Goal: Information Seeking & Learning: Learn about a topic

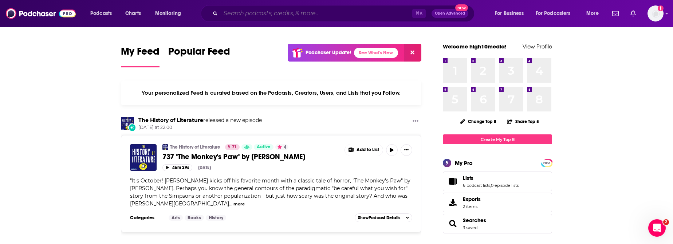
click at [310, 10] on input "Search podcasts, credits, & more..." at bounding box center [317, 14] width 192 height 12
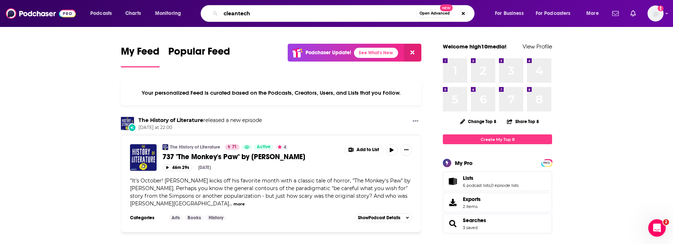
type input "cleantech"
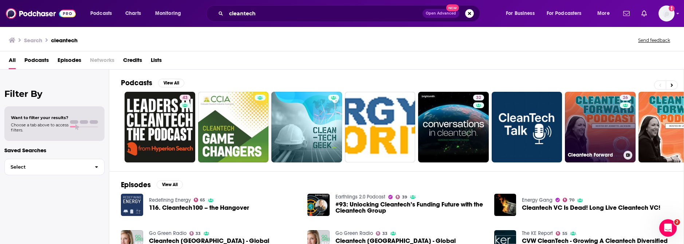
click at [602, 123] on link "26 Cleantech Forward" at bounding box center [600, 127] width 71 height 71
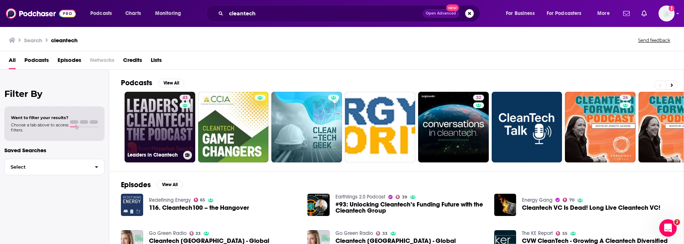
click at [146, 103] on link "43 Leaders in Cleantech" at bounding box center [160, 127] width 71 height 71
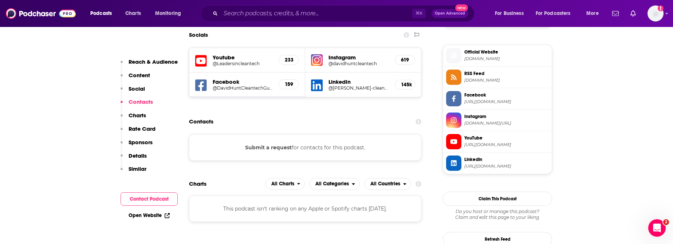
scroll to position [640, 0]
click at [501, 59] on span "leadersincleantech.com" at bounding box center [506, 58] width 84 height 5
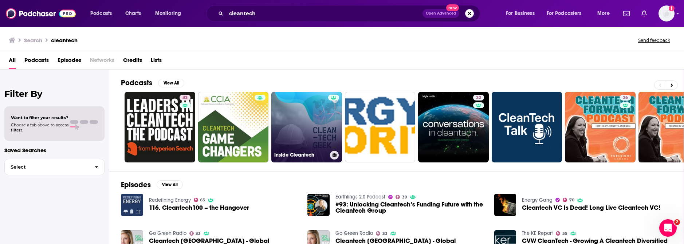
click at [334, 104] on div at bounding box center [333, 123] width 11 height 56
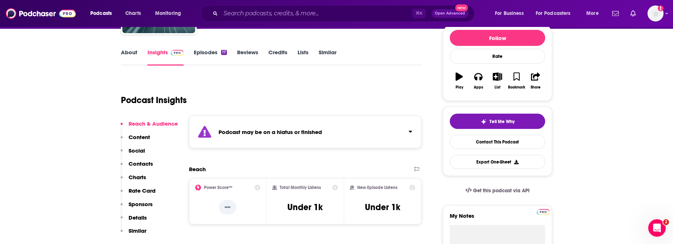
scroll to position [94, 0]
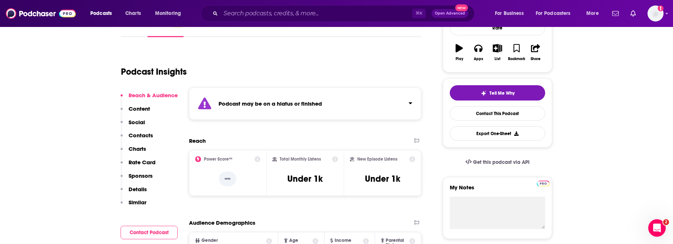
click at [135, 200] on p "Similar" at bounding box center [138, 202] width 18 height 7
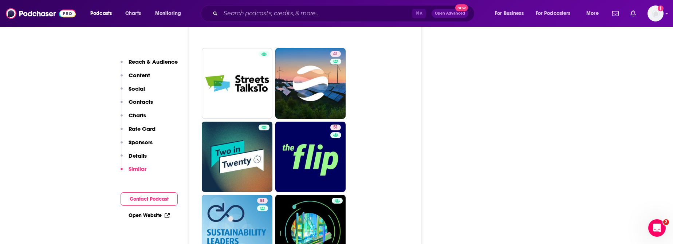
scroll to position [1404, 0]
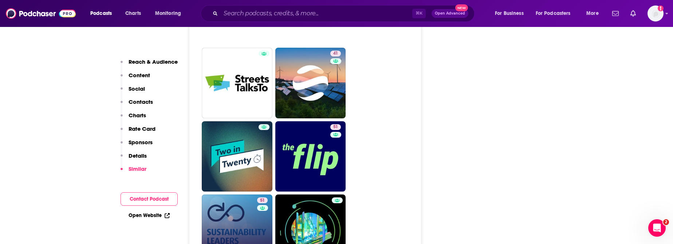
click at [229, 194] on link "51 Sustainability Leaders" at bounding box center [237, 229] width 71 height 71
type input "https://www.podchaser.com/podcasts/sustainability-leaders-845244"
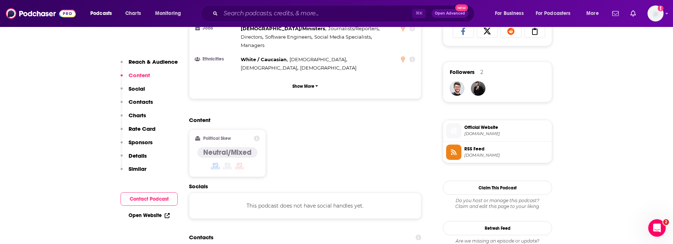
scroll to position [523, 0]
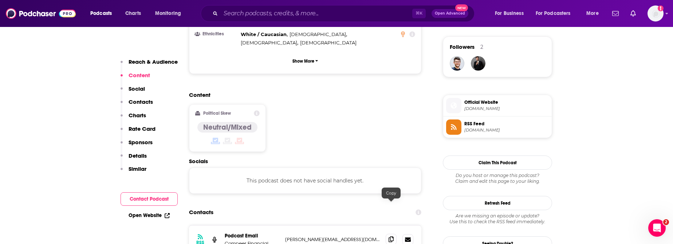
click at [389, 236] on icon at bounding box center [390, 239] width 5 height 6
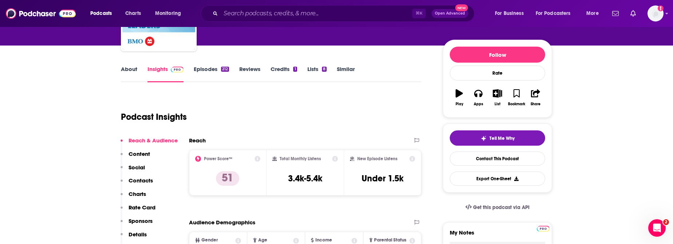
scroll to position [0, 0]
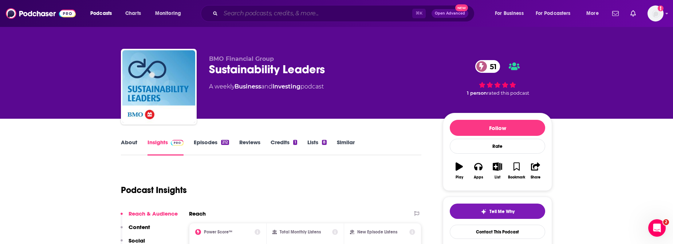
click at [319, 17] on input "Search podcasts, credits, & more..." at bounding box center [317, 14] width 192 height 12
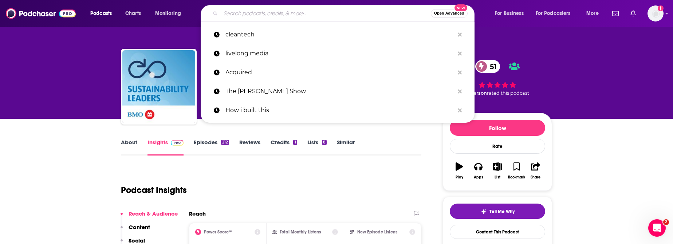
paste input "Building Efficiency"
type input "Building Efficiency"
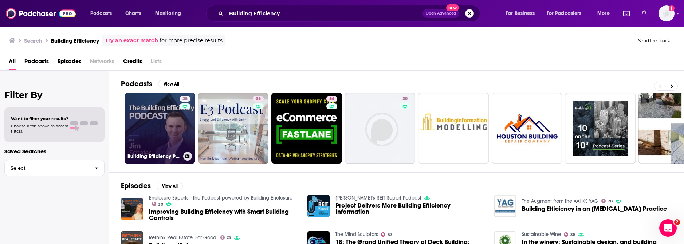
click at [138, 132] on link "28 Building Efficiency Podcast" at bounding box center [160, 128] width 71 height 71
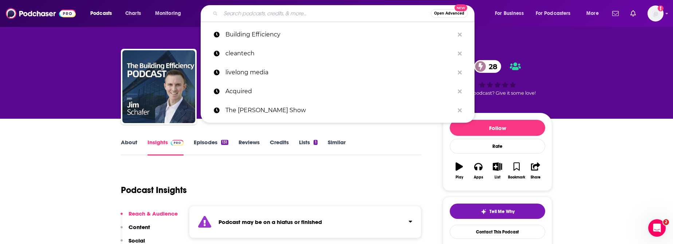
click at [246, 12] on input "Search podcasts, credits, & more..." at bounding box center [326, 14] width 210 height 12
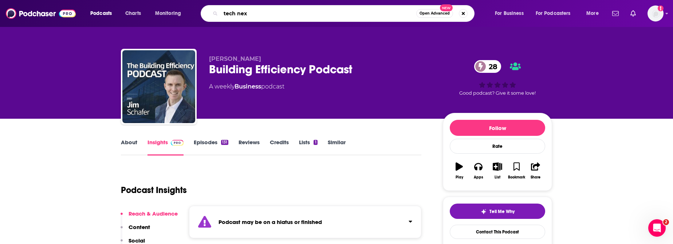
type input "tech next"
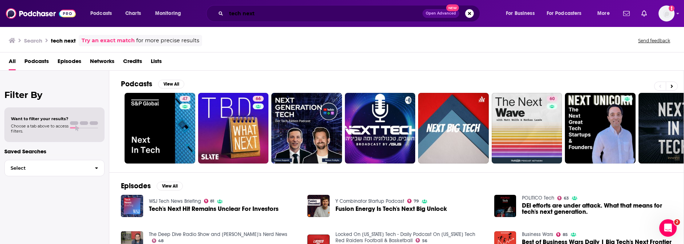
click at [287, 12] on input "tech next" at bounding box center [324, 14] width 196 height 12
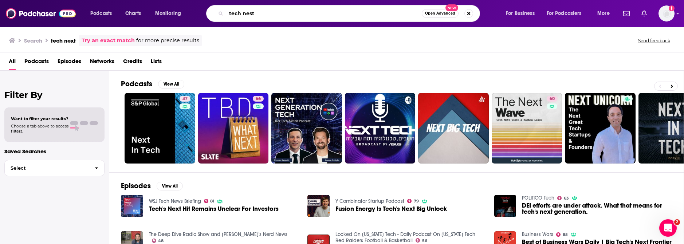
type input "tech nest"
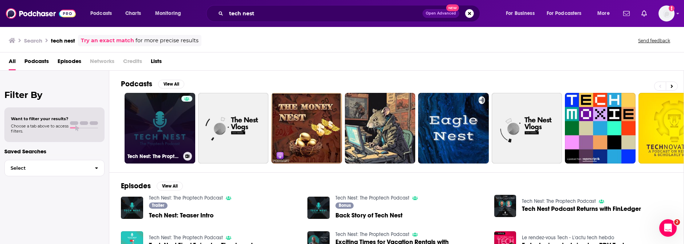
click at [136, 140] on link "Tech Nest: The Proptech Podcast" at bounding box center [160, 128] width 71 height 71
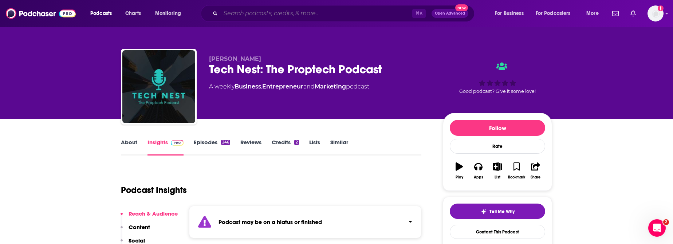
click at [312, 13] on input "Search podcasts, credits, & more..." at bounding box center [317, 14] width 192 height 12
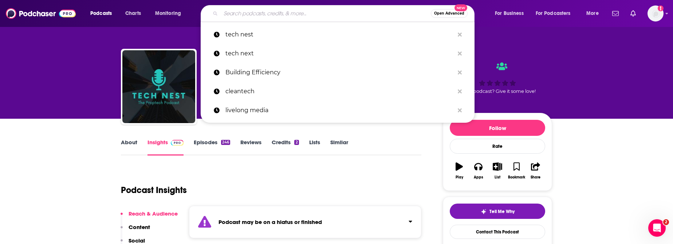
paste input "The Proptech Podcast"
type input "The Proptech Podcast"
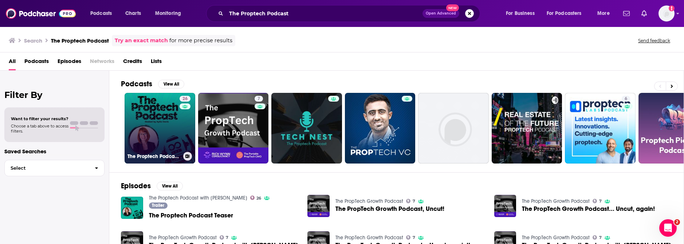
click at [155, 114] on link "26 The Proptech Podcast with Kylie Davis" at bounding box center [160, 128] width 71 height 71
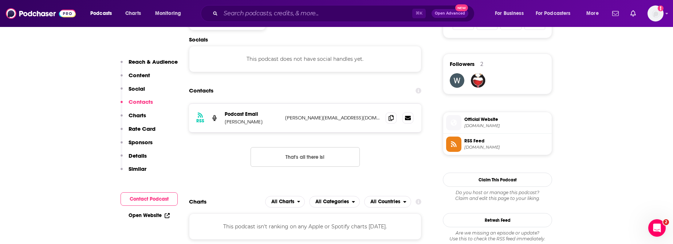
scroll to position [448, 0]
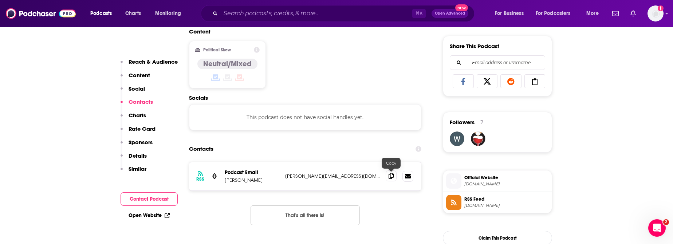
click at [389, 177] on icon at bounding box center [390, 176] width 5 height 6
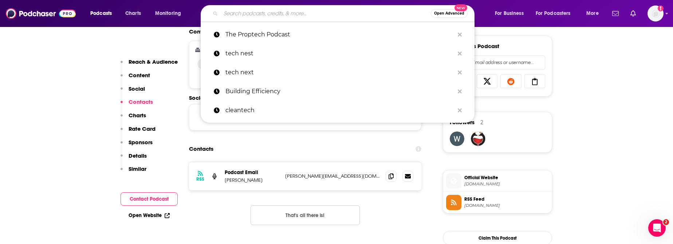
click at [249, 15] on input "Search podcasts, credits, & more..." at bounding box center [326, 14] width 210 height 12
paste input "The Resident Experience"
type input "The Resident Experience"
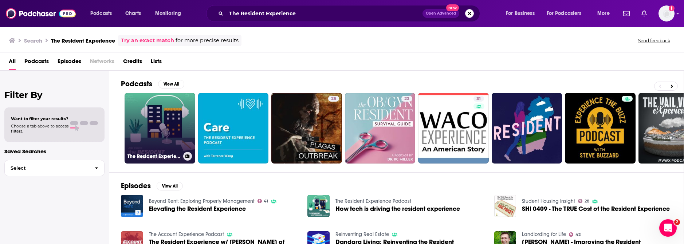
click at [139, 129] on link "The Resident Experience Podcast" at bounding box center [160, 128] width 71 height 71
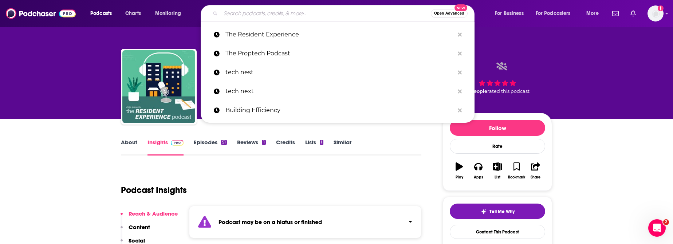
click at [290, 13] on input "Search podcasts, credits, & more..." at bounding box center [326, 14] width 210 height 12
paste input "Tech in Real Estate"
type input "Tech in Real Estate"
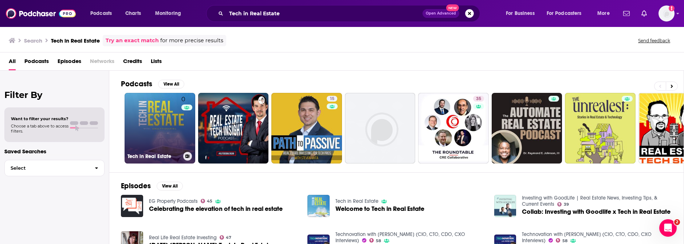
click at [167, 126] on link "0 Tech in Real Estate" at bounding box center [160, 128] width 71 height 71
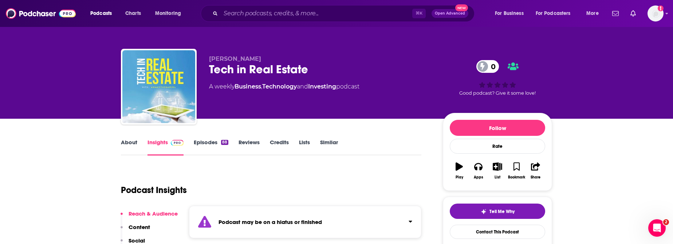
click at [328, 142] on link "Similar" at bounding box center [329, 147] width 18 height 17
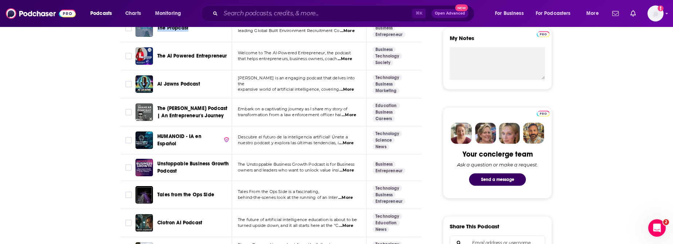
scroll to position [269, 0]
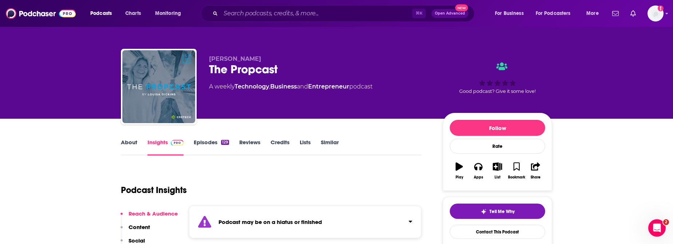
click at [313, 23] on div "Podcasts Charts Monitoring ⌘ K Open Advanced New For Business For Podcasters Mo…" at bounding box center [336, 13] width 673 height 27
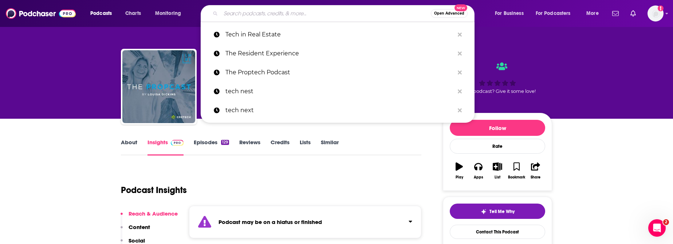
click at [309, 15] on input "Search podcasts, credits, & more..." at bounding box center [326, 14] width 210 height 12
paste input "Modern Multifamily"
type input "Modern Multifamily"
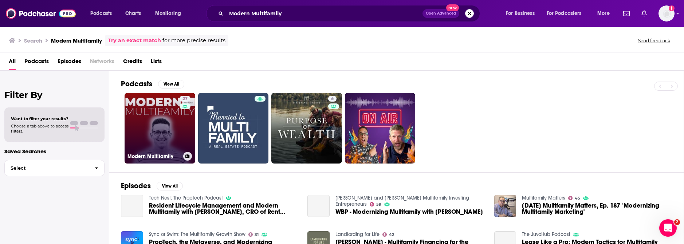
click at [151, 133] on link "27 Modern Multifamily" at bounding box center [160, 128] width 71 height 71
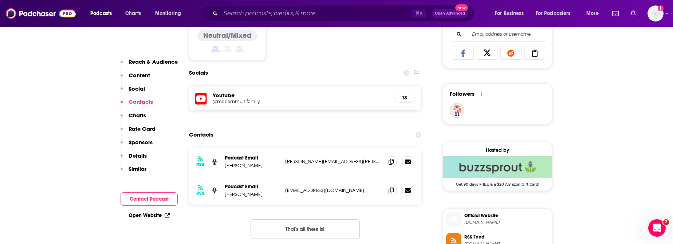
scroll to position [477, 0]
click at [390, 161] on icon at bounding box center [390, 161] width 5 height 6
click at [393, 192] on icon at bounding box center [390, 190] width 5 height 6
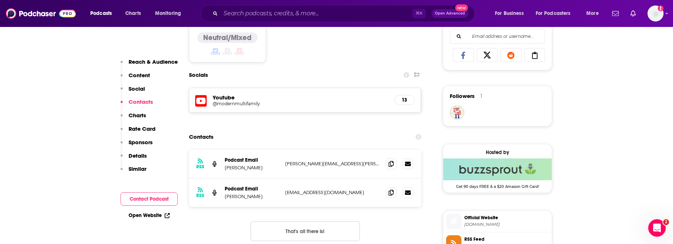
scroll to position [474, 0]
click at [131, 169] on p "Similar" at bounding box center [138, 168] width 18 height 7
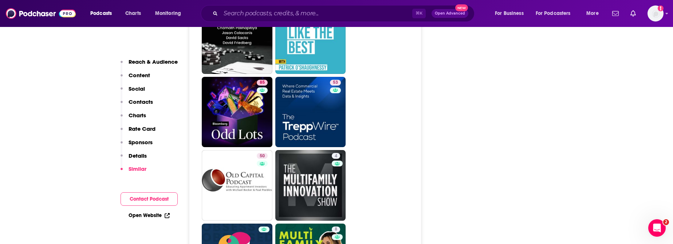
scroll to position [964, 0]
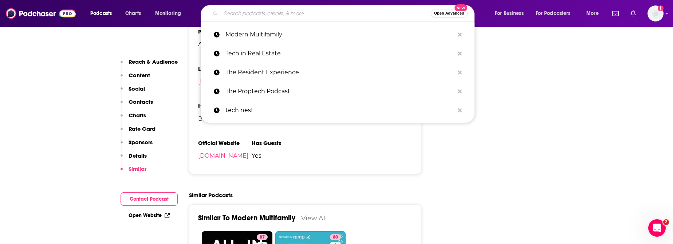
click at [264, 16] on input "Search podcasts, credits, & more..." at bounding box center [326, 14] width 210 height 12
paste input "The Multifamily Innovation® Podcast"
type input "The Multifamily Innovation® Podcast"
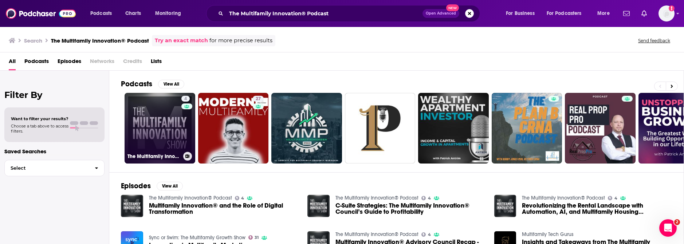
click at [161, 116] on link "4 The Multifamily Innovation® Podcast" at bounding box center [160, 128] width 71 height 71
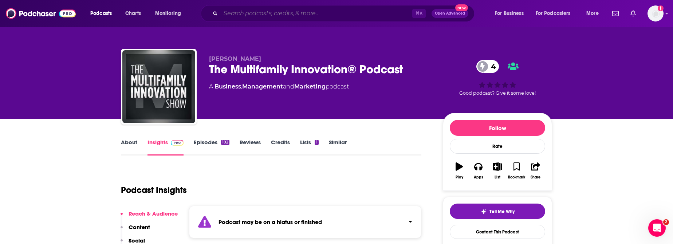
click at [239, 19] on input "Search podcasts, credits, & more..." at bounding box center [317, 14] width 192 height 12
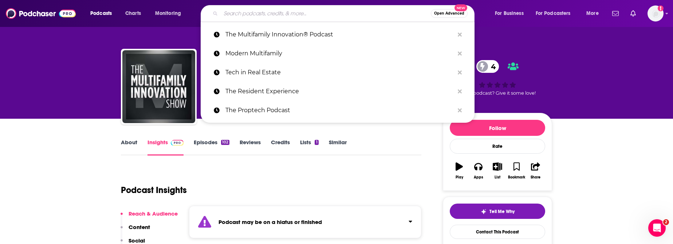
paste input "About Buildings + Cities"
type input "About Buildings + Cities"
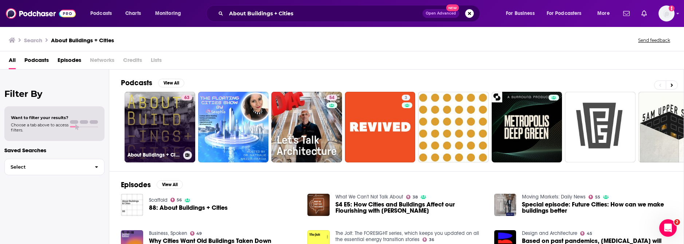
click at [150, 108] on link "63 About Buildings + Cities" at bounding box center [160, 127] width 71 height 71
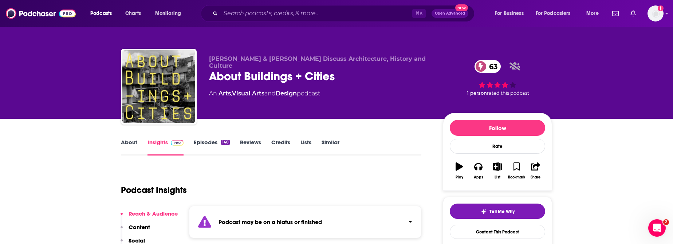
scroll to position [177, 0]
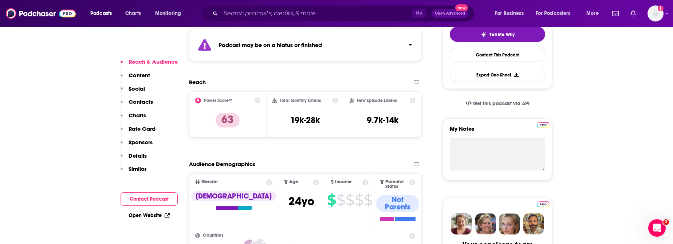
click at [140, 172] on p "Similar" at bounding box center [138, 168] width 18 height 7
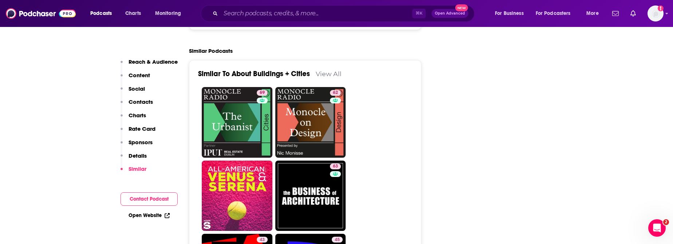
scroll to position [1450, 0]
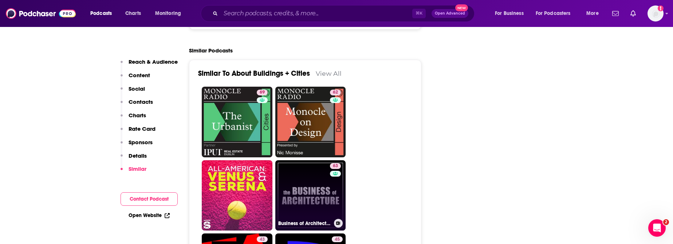
click at [300, 160] on link "63 Business of Architecture Podcast" at bounding box center [310, 195] width 71 height 71
type input "https://www.podchaser.com/podcasts/business-of-architecture-podca-4835"
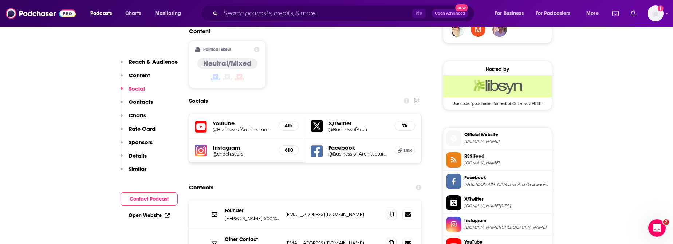
scroll to position [620, 0]
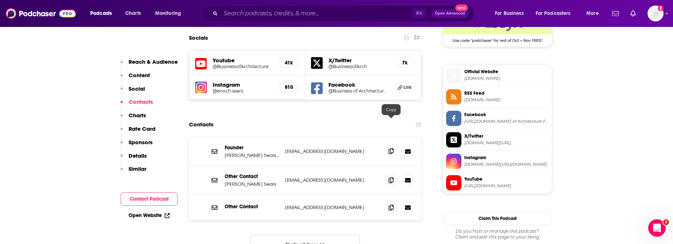
click at [391, 148] on icon at bounding box center [390, 151] width 5 height 6
click at [392, 177] on icon at bounding box center [390, 180] width 5 height 6
click at [392, 204] on icon at bounding box center [390, 207] width 5 height 6
click at [142, 170] on p "Similar" at bounding box center [138, 168] width 18 height 7
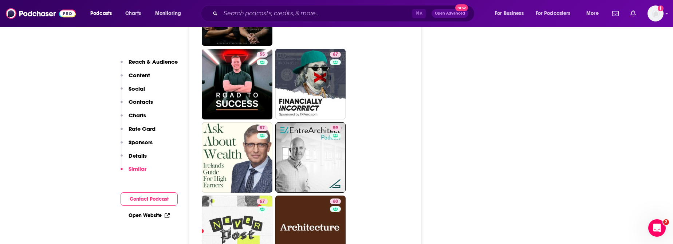
scroll to position [2219, 0]
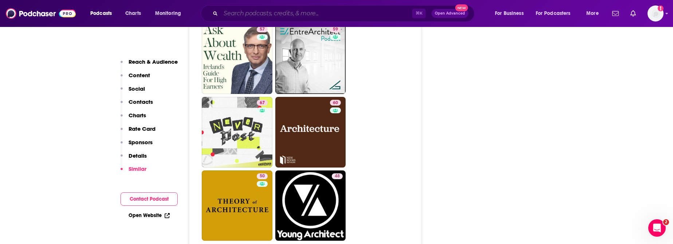
click at [282, 8] on input "Search podcasts, credits, & more..." at bounding box center [317, 14] width 192 height 12
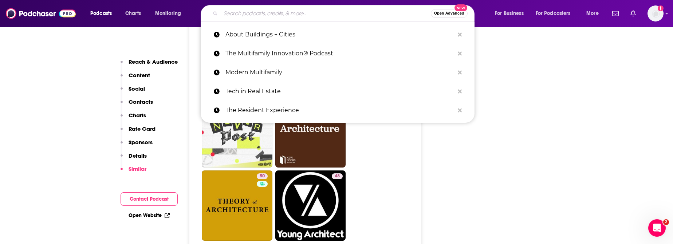
paste input "Smarter Homes & Buildings"
type input "Smarter Homes & Buildings"
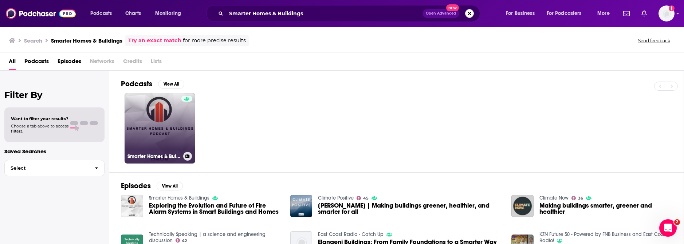
click at [174, 123] on link "Smarter Homes & Buildings" at bounding box center [160, 128] width 71 height 71
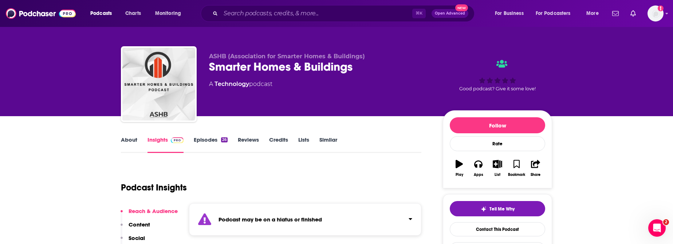
scroll to position [3, 0]
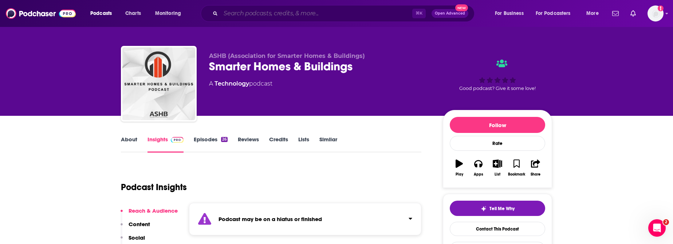
click at [281, 12] on input "Search podcasts, credits, & more..." at bounding box center [317, 14] width 192 height 12
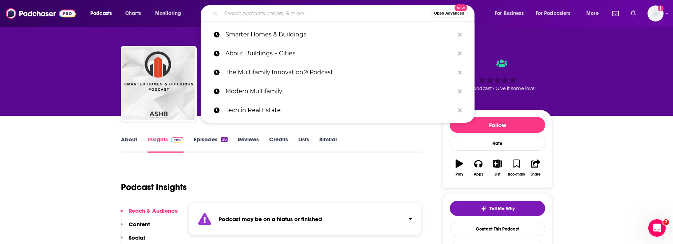
paste input "Future Cities"
type input "Future Cities"
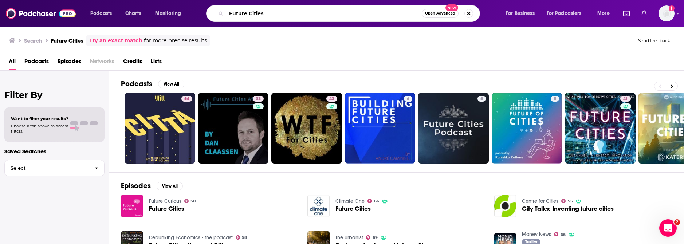
drag, startPoint x: 294, startPoint y: 17, endPoint x: 200, endPoint y: 16, distance: 93.9
click at [200, 16] on div "Podcasts Charts Monitoring Future Cities Open Advanced New For Business For Pod…" at bounding box center [350, 13] width 531 height 17
paste input "The Carbon Copy"
type input "The Carbon Copy"
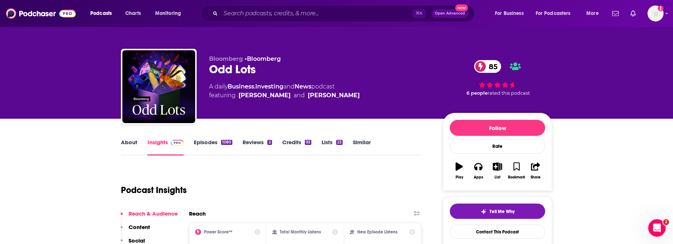
scroll to position [27, 0]
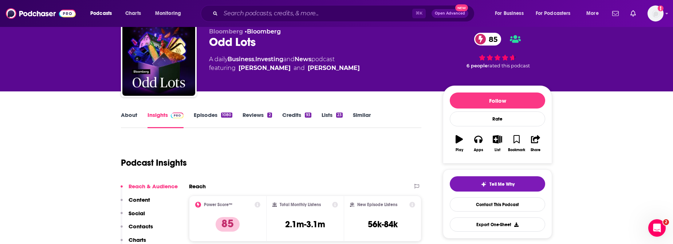
click at [126, 114] on link "About" at bounding box center [129, 119] width 16 height 17
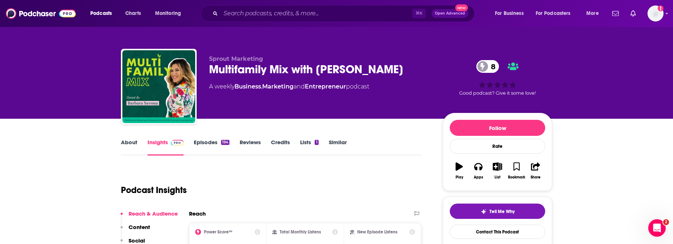
click at [133, 143] on link "About" at bounding box center [129, 147] width 16 height 17
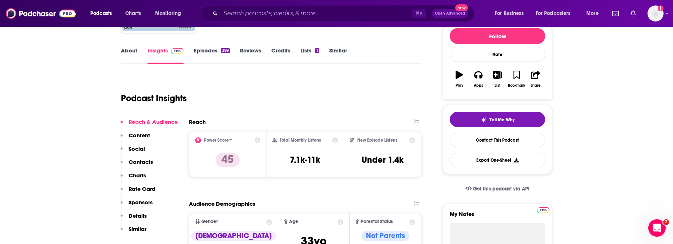
scroll to position [91, 0]
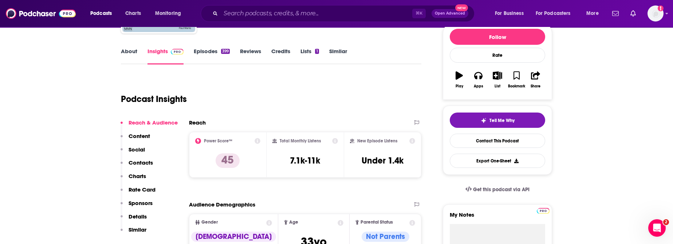
click at [131, 54] on link "About" at bounding box center [129, 56] width 16 height 17
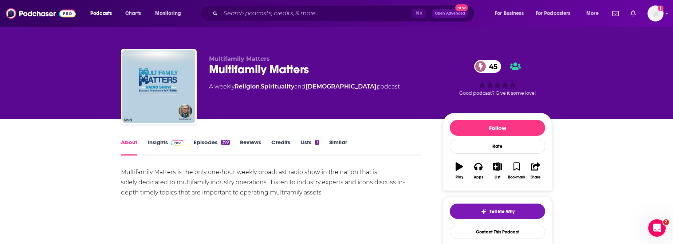
click at [159, 139] on link "Insights" at bounding box center [165, 147] width 36 height 17
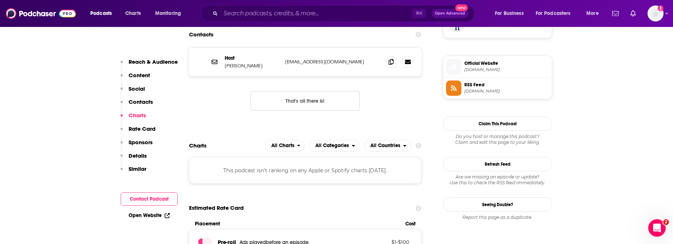
scroll to position [562, 0]
click at [392, 65] on span at bounding box center [391, 61] width 11 height 11
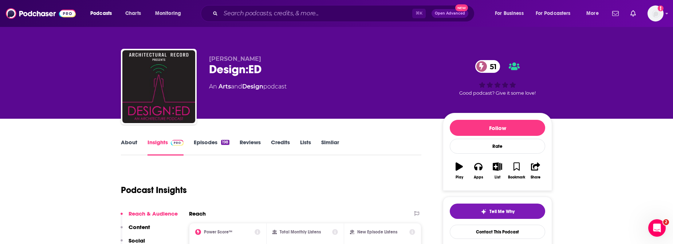
click at [131, 145] on link "About" at bounding box center [129, 147] width 16 height 17
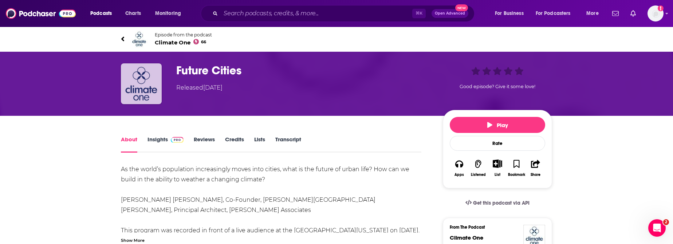
click at [135, 91] on img "Future Cities" at bounding box center [141, 83] width 41 height 41
click at [181, 42] on span "Climate One 66" at bounding box center [183, 42] width 57 height 7
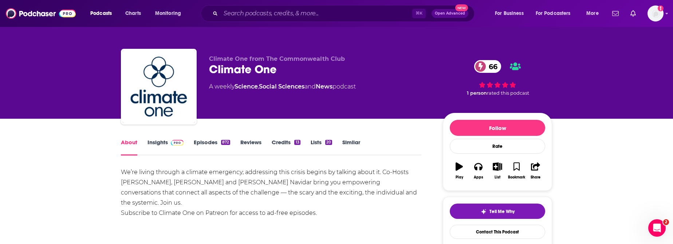
click at [157, 146] on link "Insights" at bounding box center [165, 147] width 36 height 17
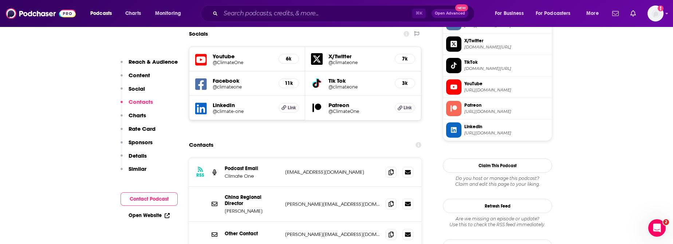
scroll to position [679, 0]
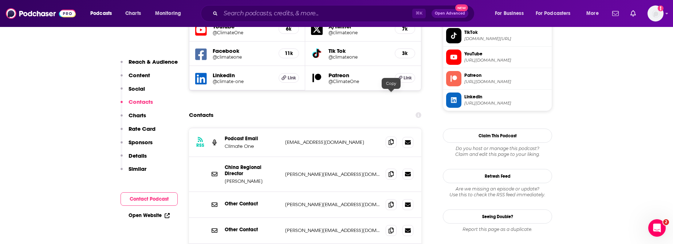
click at [387, 137] on span at bounding box center [391, 142] width 11 height 11
click at [393, 171] on icon at bounding box center [390, 174] width 5 height 6
click at [391, 201] on icon at bounding box center [390, 204] width 5 height 6
click at [391, 227] on icon at bounding box center [390, 230] width 5 height 6
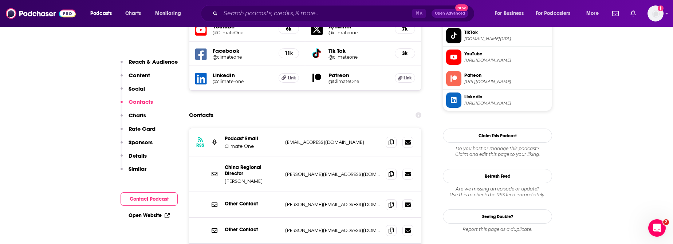
click at [142, 166] on p "Similar" at bounding box center [138, 168] width 18 height 7
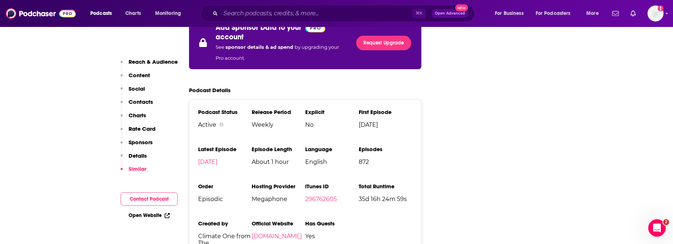
scroll to position [1231, 0]
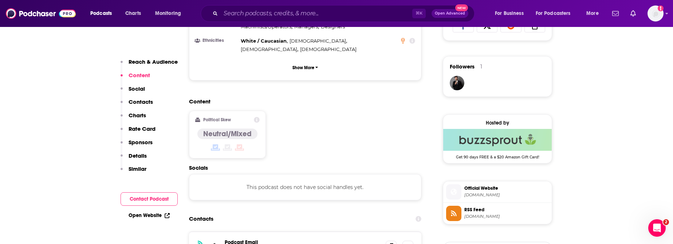
scroll to position [531, 0]
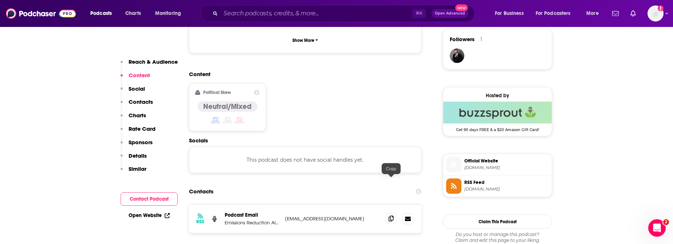
click at [391, 216] on icon at bounding box center [390, 219] width 5 height 6
click at [392, 216] on icon at bounding box center [390, 219] width 5 height 6
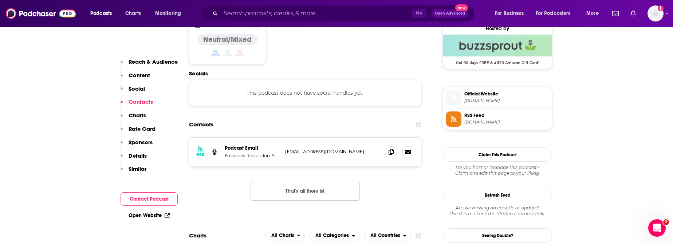
scroll to position [653, 0]
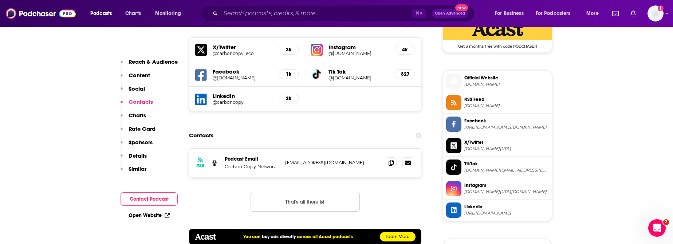
scroll to position [634, 0]
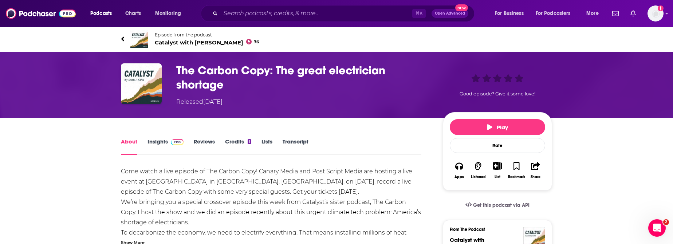
click at [162, 140] on link "Insights" at bounding box center [165, 146] width 36 height 17
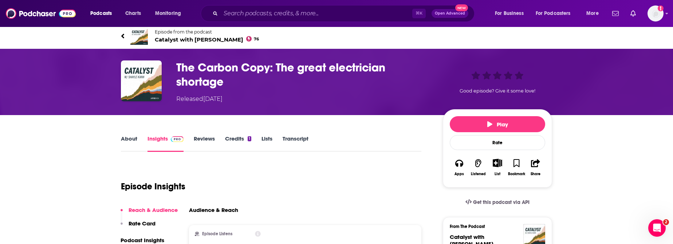
scroll to position [13, 0]
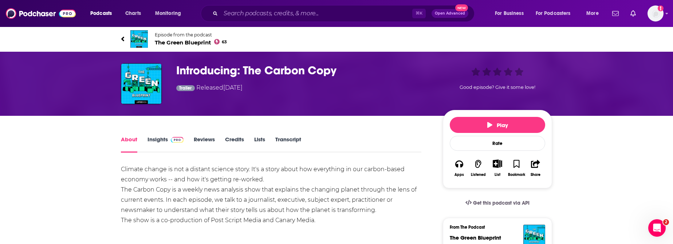
click at [147, 139] on link "Insights" at bounding box center [165, 144] width 36 height 17
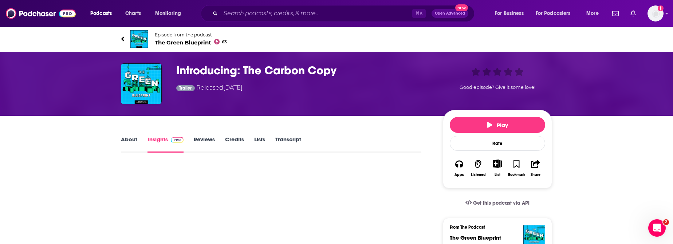
click at [164, 42] on span "The Green Blueprint 63" at bounding box center [191, 42] width 72 height 7
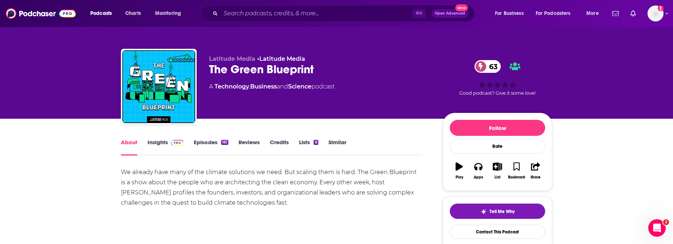
click at [166, 141] on link "Insights" at bounding box center [165, 147] width 36 height 17
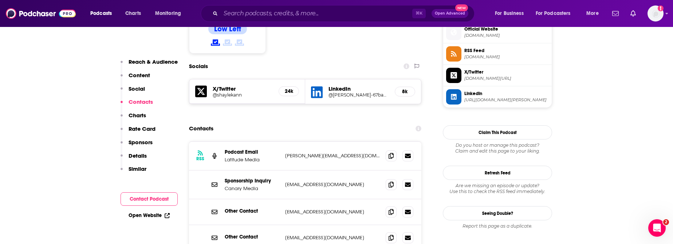
scroll to position [613, 0]
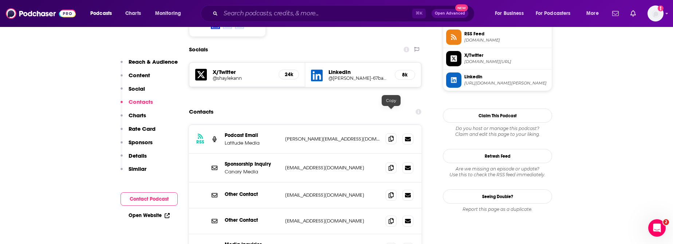
click at [389, 136] on icon at bounding box center [390, 139] width 5 height 6
click at [390, 165] on icon at bounding box center [390, 168] width 5 height 6
click at [391, 189] on span at bounding box center [391, 194] width 11 height 11
click at [390, 218] on icon at bounding box center [390, 221] width 5 height 6
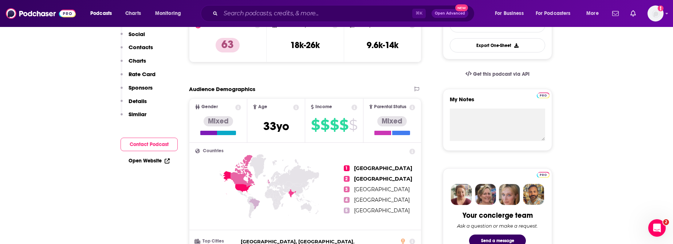
scroll to position [0, 0]
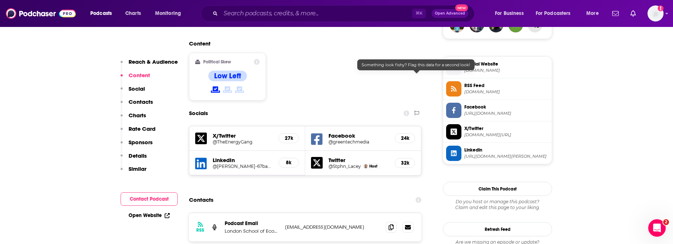
scroll to position [604, 0]
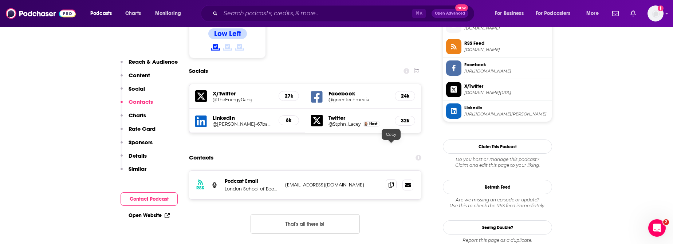
click at [394, 179] on span at bounding box center [391, 184] width 11 height 11
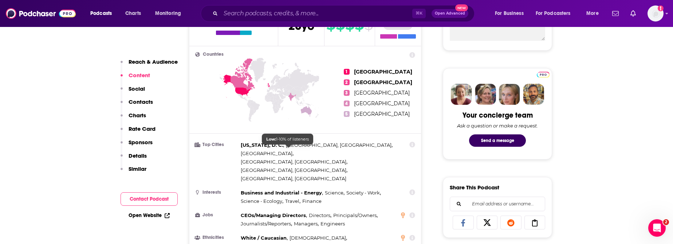
scroll to position [0, 0]
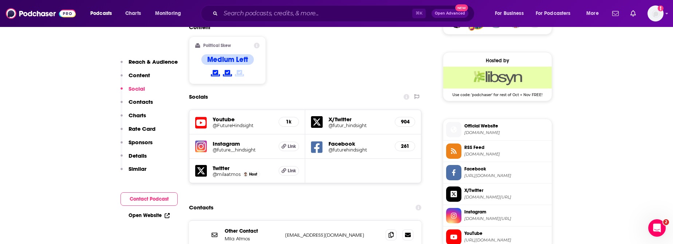
scroll to position [570, 0]
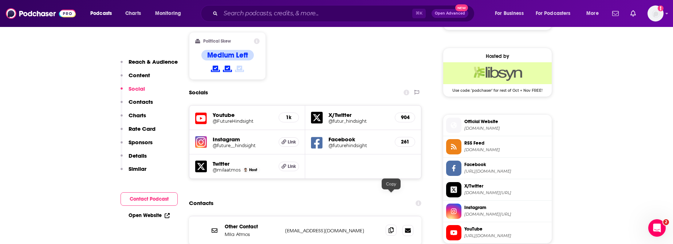
click at [391, 227] on icon at bounding box center [390, 230] width 5 height 6
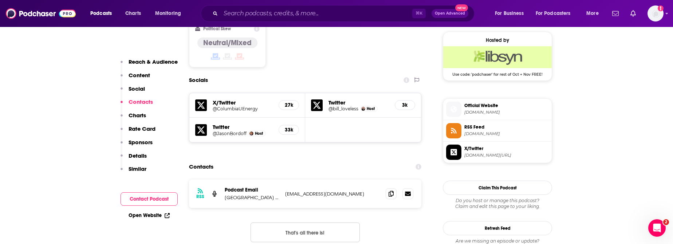
scroll to position [588, 0]
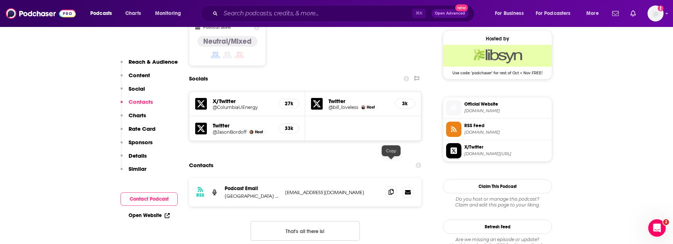
click at [391, 186] on span at bounding box center [391, 191] width 11 height 11
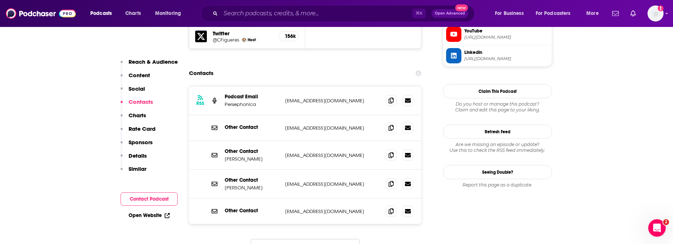
scroll to position [727, 0]
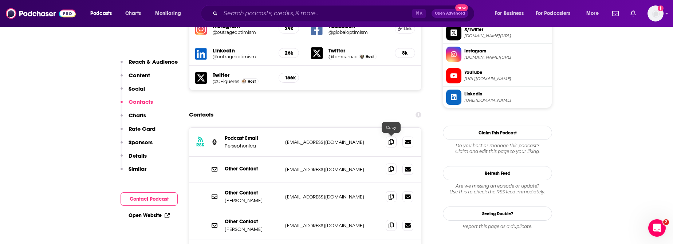
click at [393, 166] on icon at bounding box center [390, 169] width 5 height 6
click at [391, 193] on icon at bounding box center [390, 196] width 5 height 6
click at [390, 222] on icon at bounding box center [390, 225] width 5 height 6
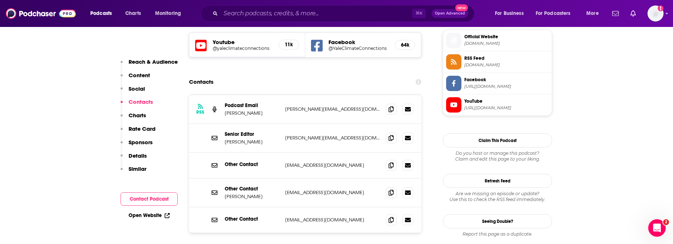
scroll to position [654, 0]
click at [392, 107] on icon at bounding box center [390, 110] width 5 height 6
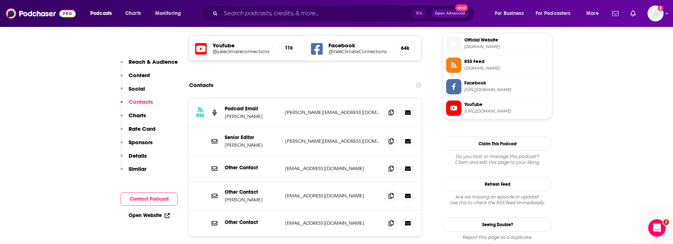
scroll to position [651, 0]
click at [391, 110] on icon at bounding box center [390, 113] width 5 height 6
click at [389, 138] on icon at bounding box center [390, 141] width 5 height 6
click at [388, 166] on icon at bounding box center [390, 169] width 5 height 6
click at [391, 193] on icon at bounding box center [390, 196] width 5 height 6
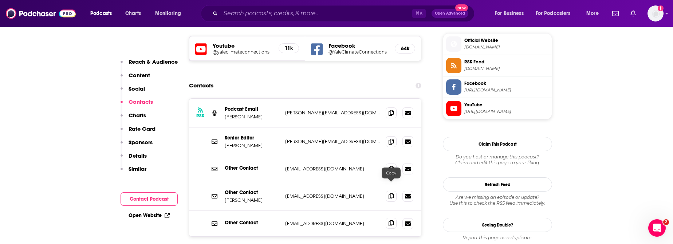
click at [393, 220] on icon at bounding box center [390, 223] width 5 height 6
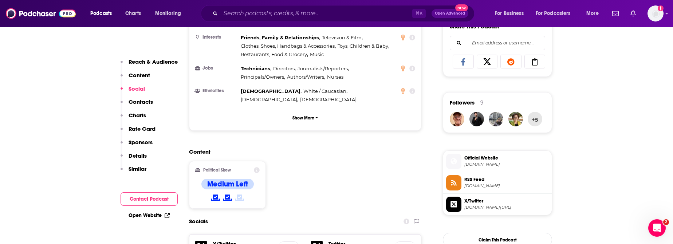
scroll to position [643, 0]
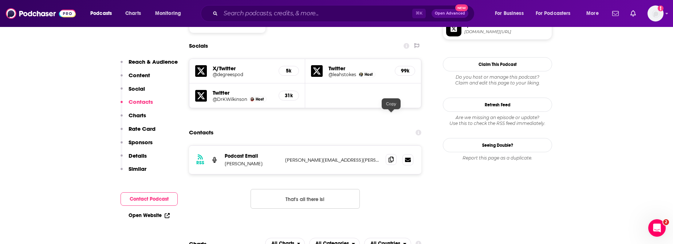
click at [392, 157] on icon at bounding box center [390, 160] width 5 height 6
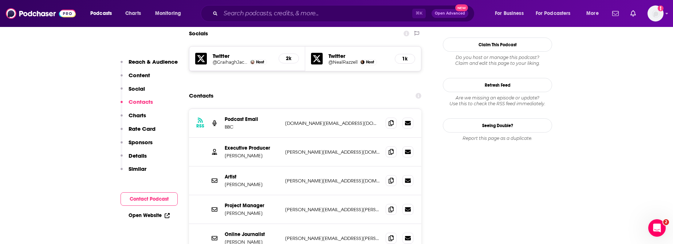
scroll to position [654, 0]
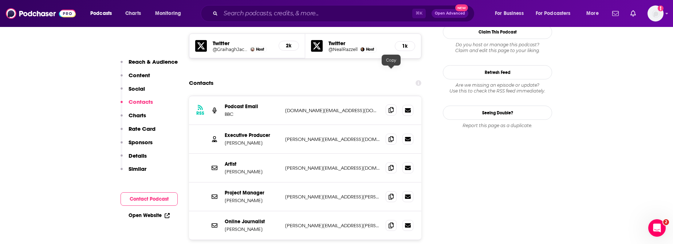
click at [391, 107] on icon at bounding box center [390, 110] width 5 height 6
click at [394, 133] on span at bounding box center [391, 138] width 11 height 11
click at [388, 162] on span at bounding box center [391, 167] width 11 height 11
click at [390, 193] on icon at bounding box center [390, 196] width 5 height 6
click at [388, 222] on icon at bounding box center [390, 225] width 5 height 6
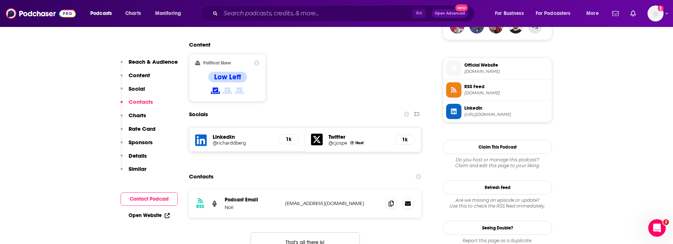
scroll to position [566, 0]
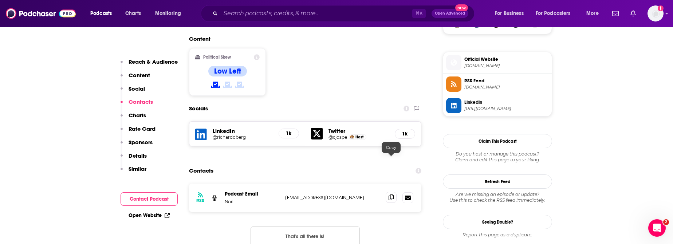
click at [391, 194] on icon at bounding box center [390, 197] width 5 height 6
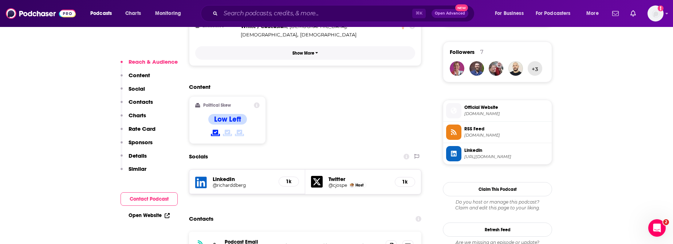
scroll to position [588, 0]
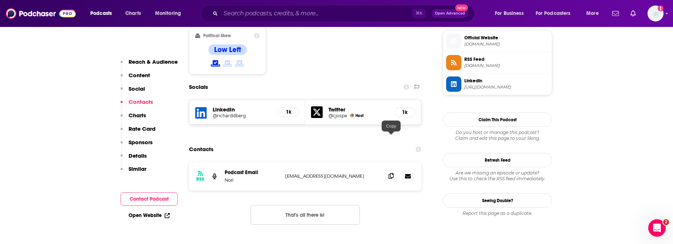
click at [392, 173] on icon at bounding box center [390, 176] width 5 height 6
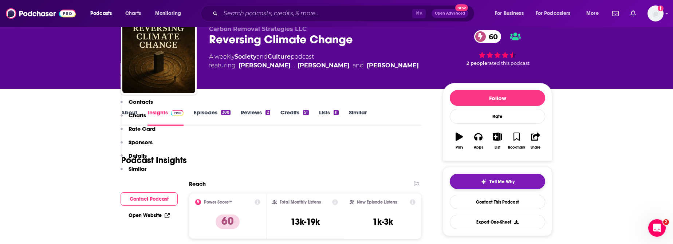
scroll to position [0, 0]
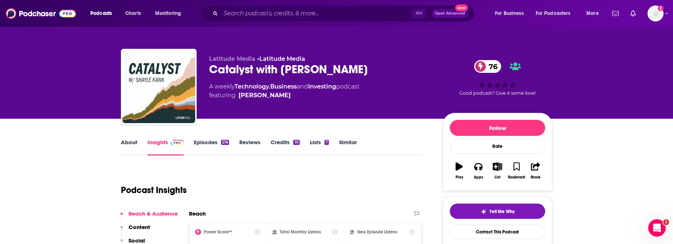
click at [135, 141] on link "About" at bounding box center [129, 147] width 16 height 17
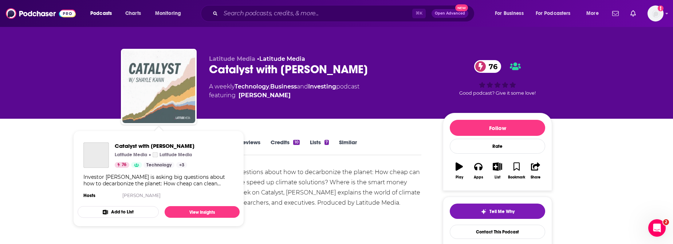
click at [179, 102] on img "Catalyst with Shayle Kann" at bounding box center [158, 86] width 73 height 73
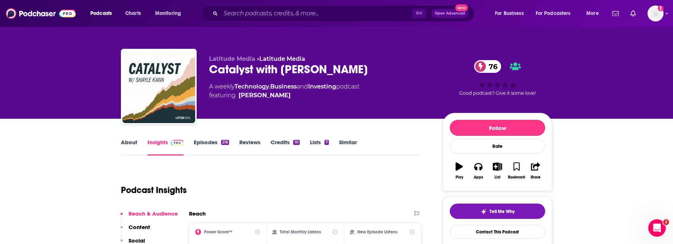
click at [158, 146] on link "Insights" at bounding box center [165, 147] width 36 height 17
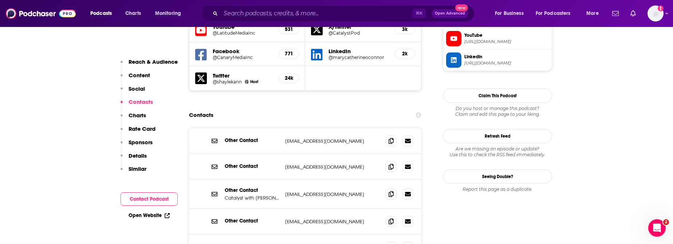
scroll to position [680, 0]
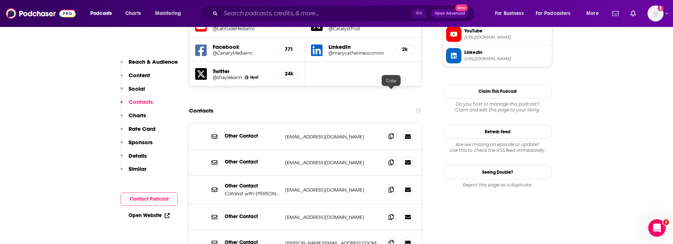
click at [391, 133] on icon at bounding box center [390, 136] width 5 height 6
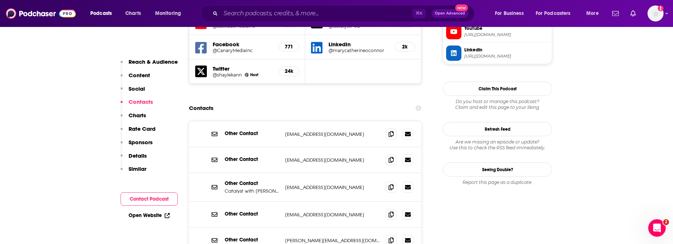
scroll to position [683, 0]
click at [392, 184] on icon at bounding box center [390, 187] width 5 height 6
click at [392, 237] on icon at bounding box center [390, 240] width 5 height 6
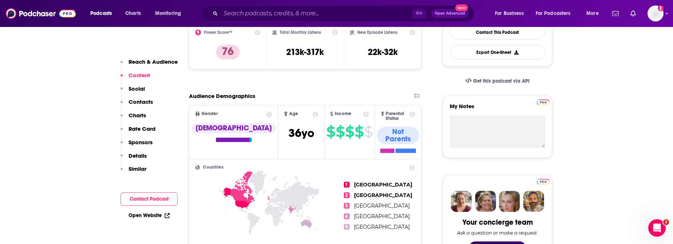
scroll to position [0, 0]
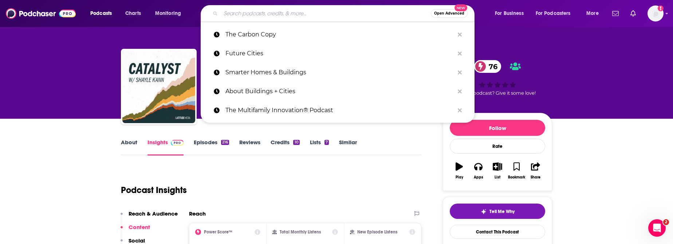
click at [254, 9] on input "Search podcasts, credits, & more..." at bounding box center [326, 14] width 210 height 12
paste input "The Energy Transition Show with Chris Nelder"
type input "The Energy Transition Show with Chris Nelder"
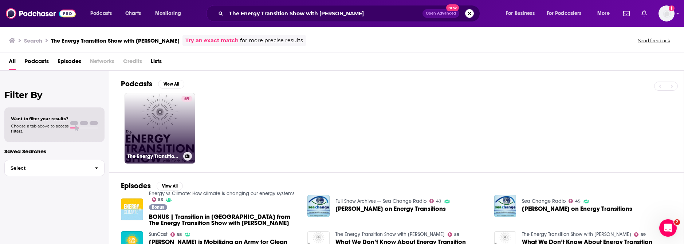
click at [174, 112] on link "59 The Energy Transition Show with Chris Nelder" at bounding box center [160, 128] width 71 height 71
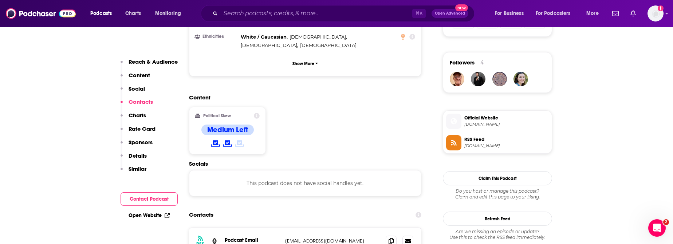
scroll to position [622, 0]
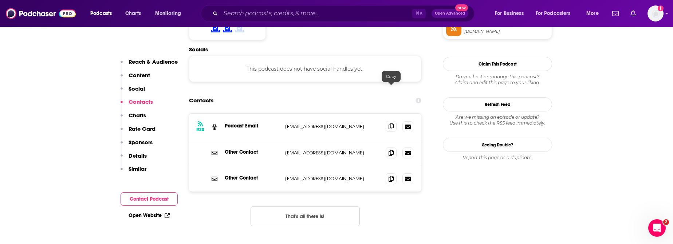
click at [390, 123] on icon at bounding box center [390, 126] width 5 height 6
click at [394, 147] on span at bounding box center [391, 152] width 11 height 11
click at [391, 175] on icon at bounding box center [390, 178] width 5 height 6
click at [244, 0] on div "Podcasts Charts Monitoring ⌘ K Open Advanced New For Business For Podcasters Mo…" at bounding box center [336, 13] width 673 height 27
click at [247, 14] on input "Search podcasts, credits, & more..." at bounding box center [317, 14] width 192 height 12
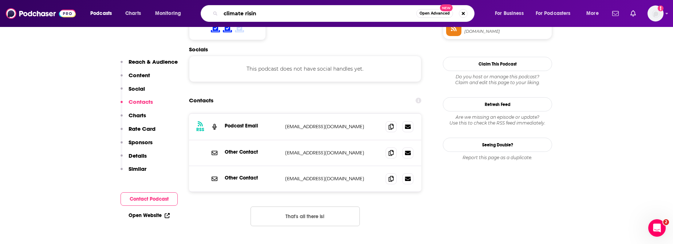
type input "climate rising"
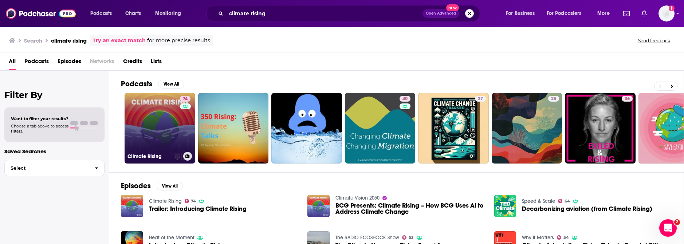
click at [152, 146] on link "74 Climate Rising" at bounding box center [160, 128] width 71 height 71
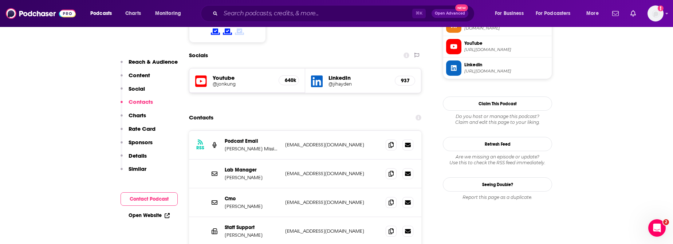
scroll to position [645, 0]
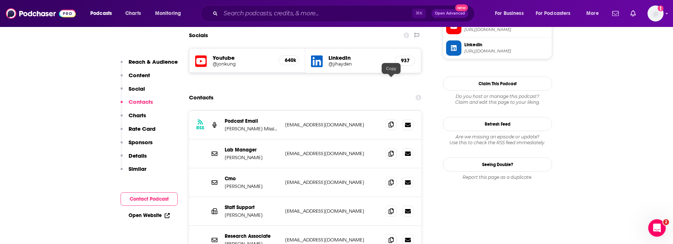
click at [395, 119] on span at bounding box center [391, 124] width 11 height 11
click at [394, 148] on span at bounding box center [391, 153] width 11 height 11
click at [394, 177] on span at bounding box center [391, 182] width 11 height 11
click at [392, 208] on icon at bounding box center [390, 211] width 5 height 6
click at [393, 237] on icon at bounding box center [390, 240] width 5 height 6
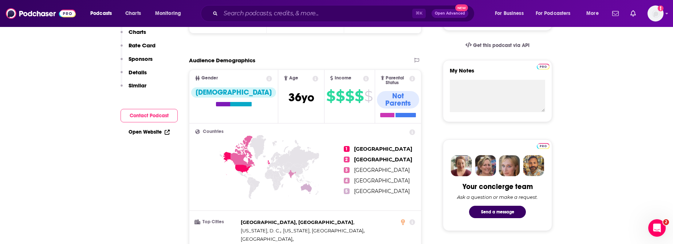
scroll to position [0, 0]
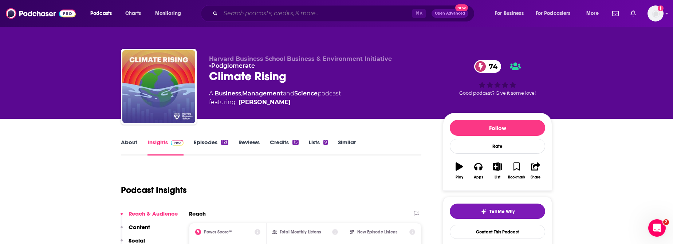
click at [255, 8] on input "Search podcasts, credits, & more..." at bounding box center [317, 14] width 192 height 12
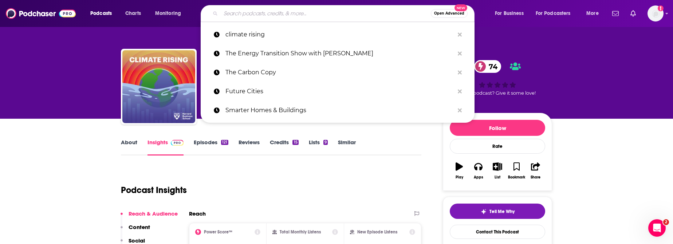
paste input "Energy Insiders - a RenewEconomy Podcast"
type input "Energy Insiders - a RenewEconomy Podcast"
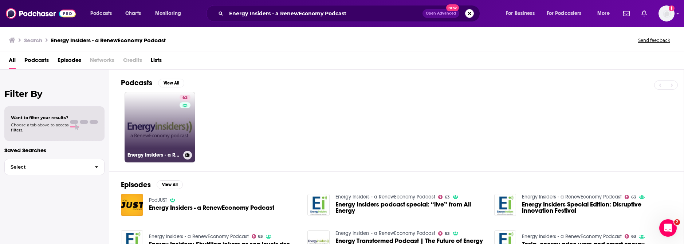
click at [156, 133] on link "63 Energy Insiders - a RenewEconomy Podcast" at bounding box center [160, 127] width 71 height 71
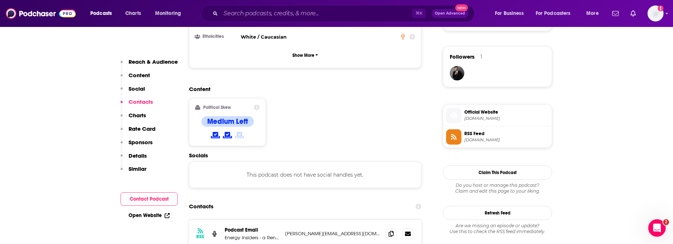
scroll to position [653, 0]
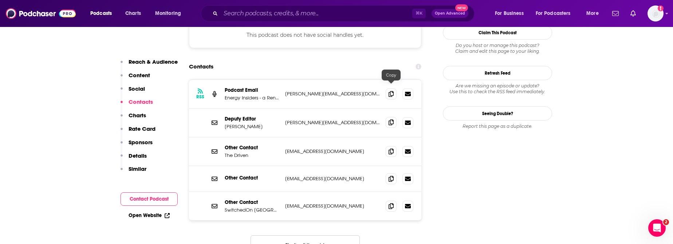
click at [392, 119] on icon at bounding box center [390, 122] width 5 height 6
click at [396, 88] on span at bounding box center [391, 93] width 11 height 11
click at [393, 119] on icon at bounding box center [390, 122] width 5 height 6
click at [390, 148] on icon at bounding box center [390, 151] width 5 height 6
click at [391, 203] on icon at bounding box center [390, 206] width 5 height 6
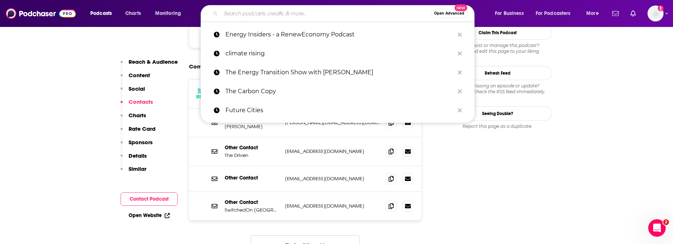
click at [260, 17] on input "Search podcasts, credits, & more..." at bounding box center [326, 14] width 210 height 12
paste input "Sustainability Defined"
type input "Sustainability Defined"
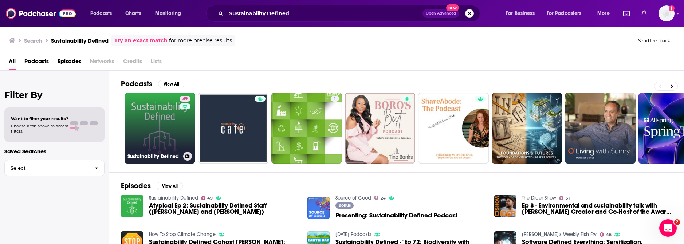
click at [154, 125] on link "49 Sustainability Defined" at bounding box center [160, 128] width 71 height 71
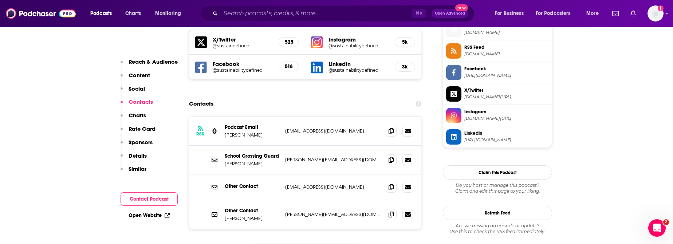
scroll to position [674, 0]
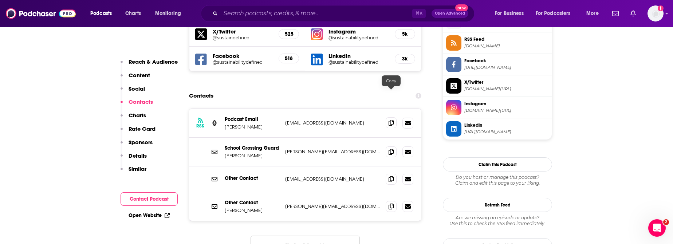
click at [394, 117] on span at bounding box center [391, 122] width 11 height 11
click at [388, 149] on icon at bounding box center [390, 152] width 5 height 6
click at [392, 176] on icon at bounding box center [390, 179] width 5 height 6
click at [391, 203] on icon at bounding box center [390, 206] width 5 height 6
click at [143, 171] on p "Similar" at bounding box center [138, 168] width 18 height 7
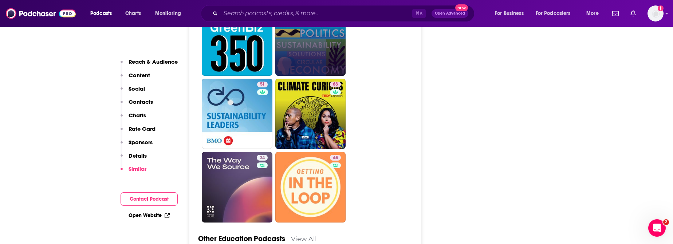
scroll to position [1768, 0]
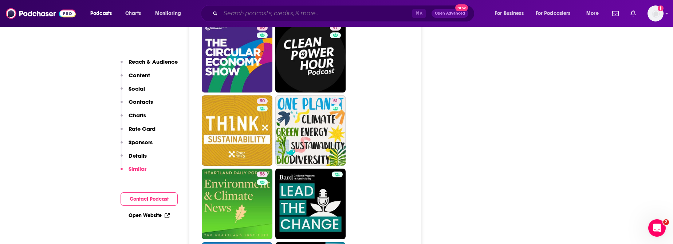
click at [240, 9] on input "Search podcasts, credits, & more..." at bounding box center [317, 14] width 192 height 12
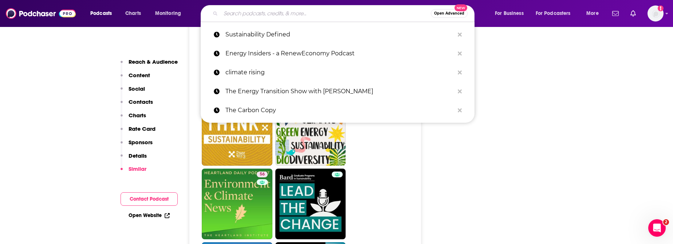
paste input "Resilient Futures Podcast"
type input "Resilient Futures Podcast"
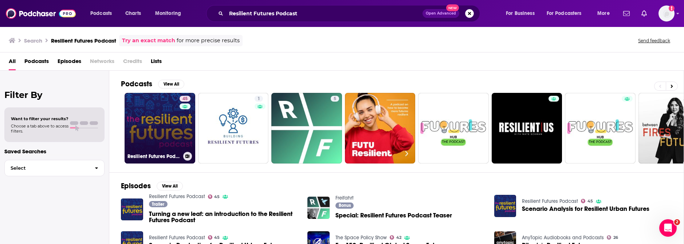
click at [149, 133] on link "45 Resilient Futures Podcast" at bounding box center [160, 128] width 71 height 71
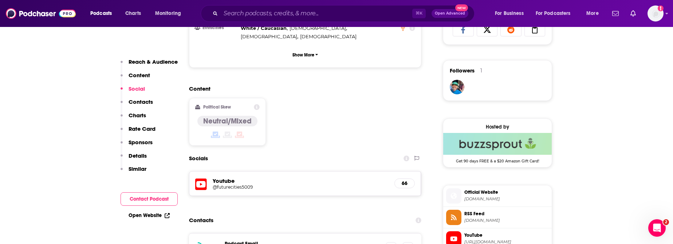
scroll to position [670, 0]
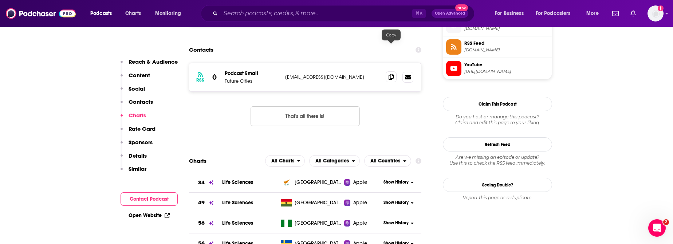
click at [390, 74] on icon at bounding box center [390, 77] width 5 height 6
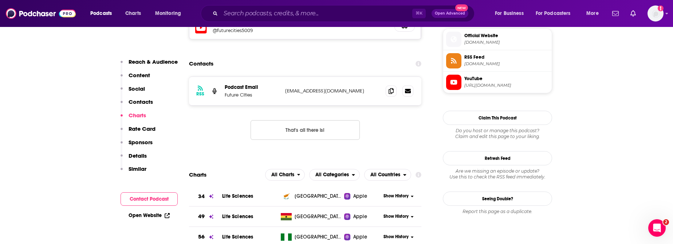
scroll to position [646, 0]
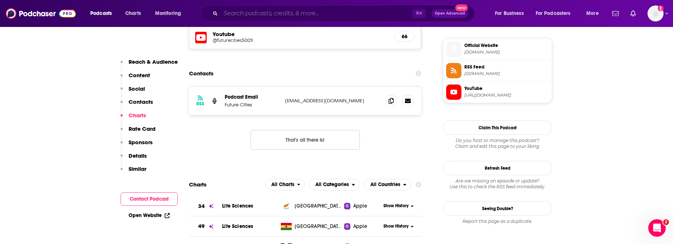
click at [273, 15] on input "Search podcasts, credits, & more..." at bounding box center [317, 14] width 192 height 12
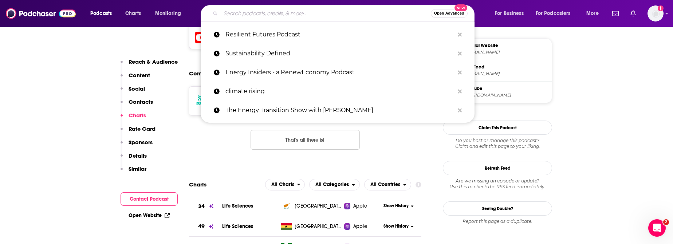
paste input "Green Energy Futures"
type input "Green Energy Futures"
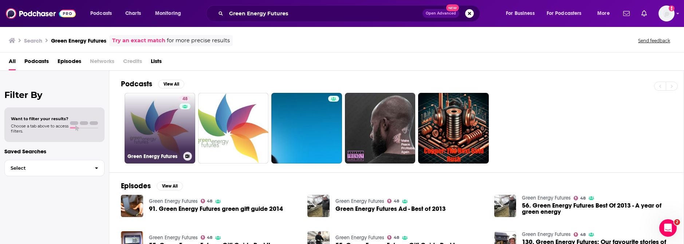
click at [183, 123] on div "48" at bounding box center [185, 124] width 13 height 56
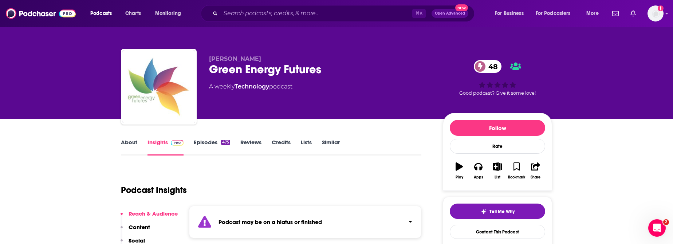
click at [276, 24] on div "Podcasts Charts Monitoring ⌘ K Open Advanced New For Business For Podcasters Mo…" at bounding box center [336, 13] width 673 height 27
click at [276, 19] on input "Search podcasts, credits, & more..." at bounding box center [317, 14] width 192 height 12
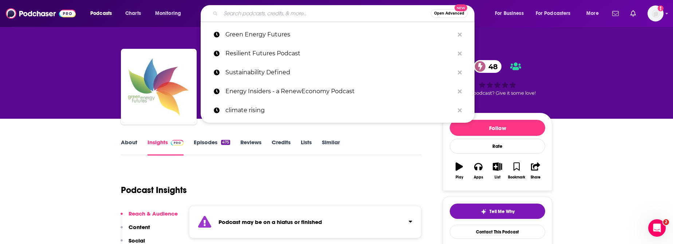
paste input "TILclimate"
type input "TILclimate"
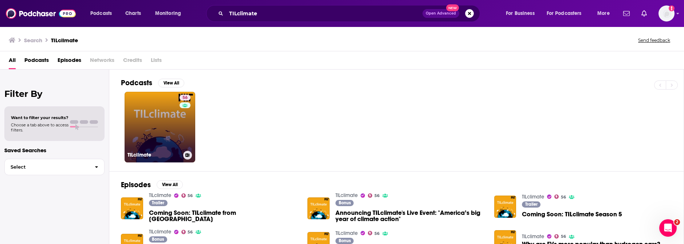
click at [170, 119] on link "56 TILclimate" at bounding box center [160, 127] width 71 height 71
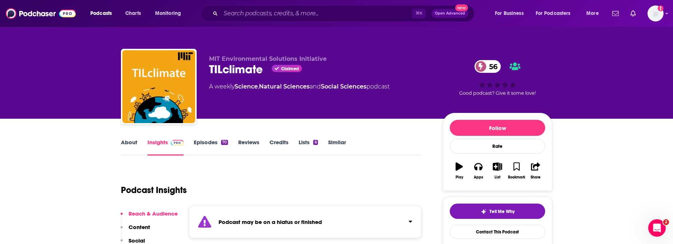
drag, startPoint x: 198, startPoint y: 10, endPoint x: 240, endPoint y: 20, distance: 42.8
click at [198, 10] on div "Podcasts Charts Monitoring" at bounding box center [143, 14] width 117 height 12
click at [240, 19] on div "⌘ K Open Advanced New" at bounding box center [338, 13] width 274 height 17
click at [243, 13] on input "Search podcasts, credits, & more..." at bounding box center [317, 14] width 192 height 12
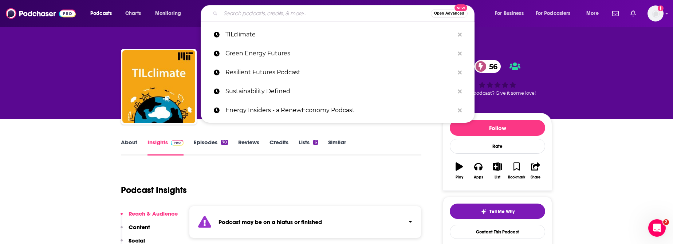
paste input "America Adapts the Climate Change Podcast"
type input "America Adapts the Climate Change Podcast"
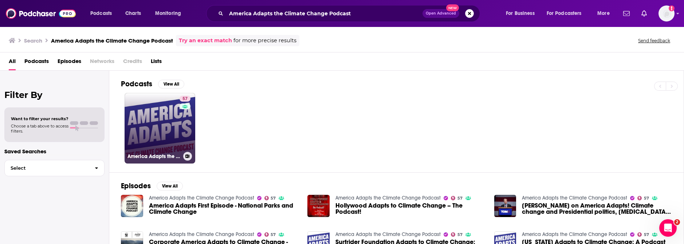
click at [156, 135] on link "57 America Adapts the Climate Change Podcast" at bounding box center [160, 128] width 71 height 71
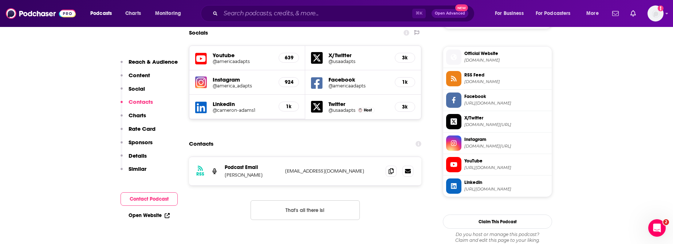
scroll to position [644, 0]
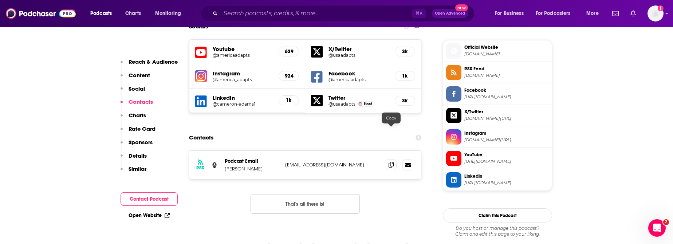
click at [393, 162] on icon at bounding box center [390, 165] width 5 height 6
click at [289, 13] on input "Search podcasts, credits, & more..." at bounding box center [317, 14] width 192 height 12
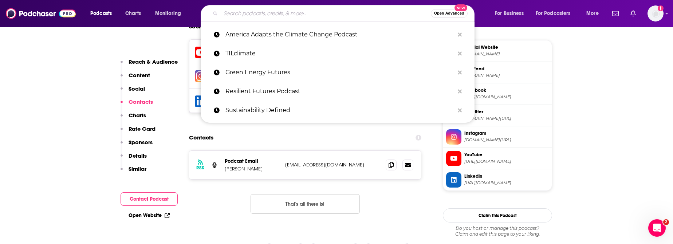
paste input "Green IO"
type input "Green IO"
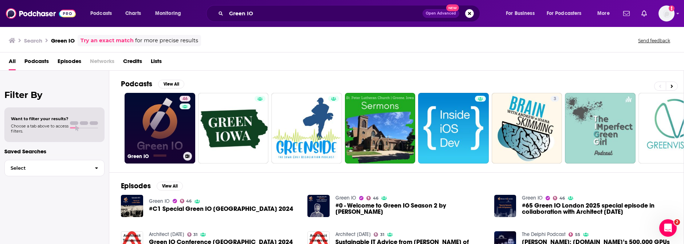
click at [161, 107] on link "46 Green IO" at bounding box center [160, 128] width 71 height 71
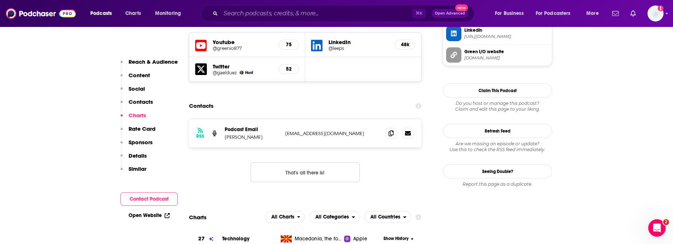
scroll to position [655, 0]
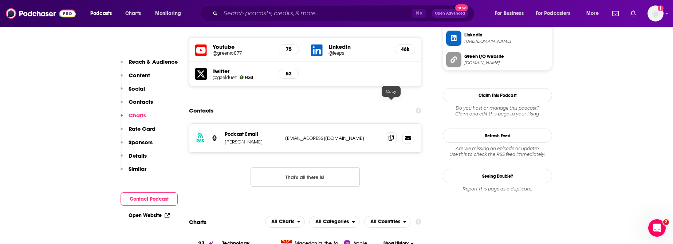
click at [389, 135] on icon at bounding box center [390, 138] width 5 height 6
click at [268, 11] on input "Search podcasts, credits, & more..." at bounding box center [317, 14] width 192 height 12
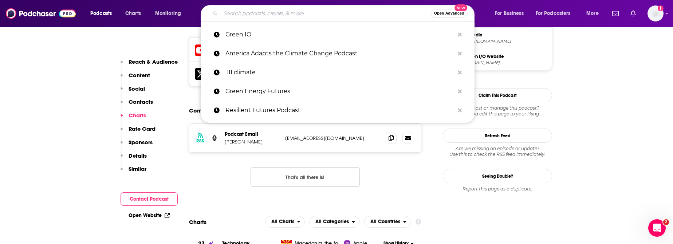
paste input "Climate Confident"
type input "Climate Confident"
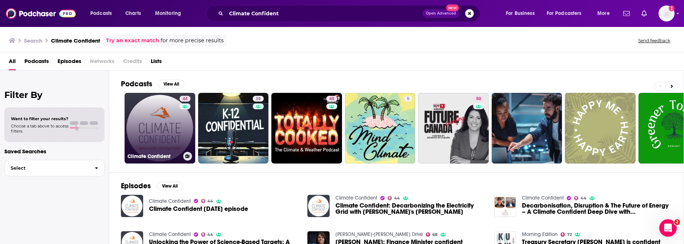
click at [147, 111] on link "44 Climate Confident" at bounding box center [160, 128] width 71 height 71
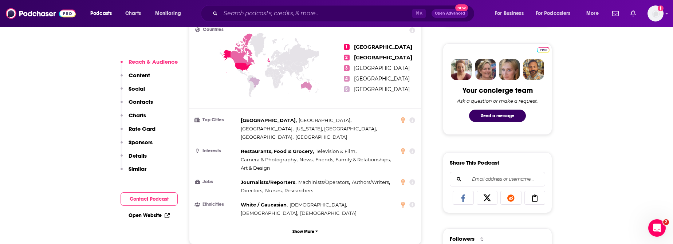
scroll to position [603, 0]
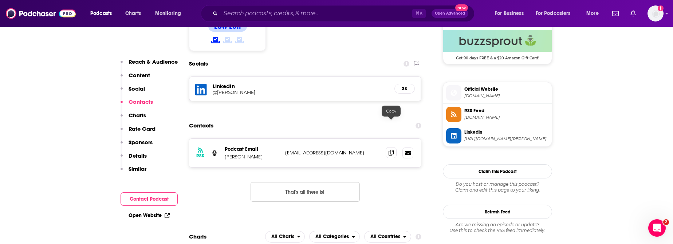
click at [386, 147] on span at bounding box center [391, 152] width 11 height 11
click at [388, 150] on icon at bounding box center [390, 153] width 5 height 6
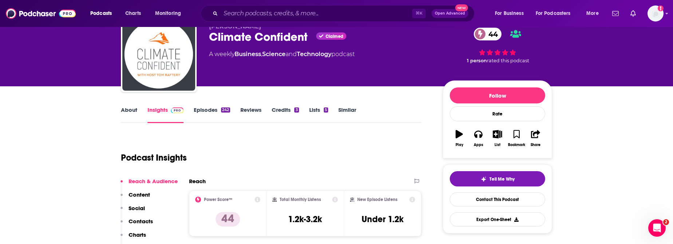
scroll to position [0, 0]
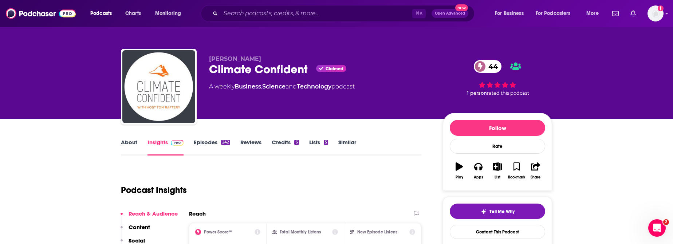
click at [281, 3] on div "Podcasts Charts Monitoring ⌘ K Open Advanced New For Business For Podcasters Mo…" at bounding box center [336, 13] width 673 height 27
click at [283, 13] on input "Search podcasts, credits, & more..." at bounding box center [317, 14] width 192 height 12
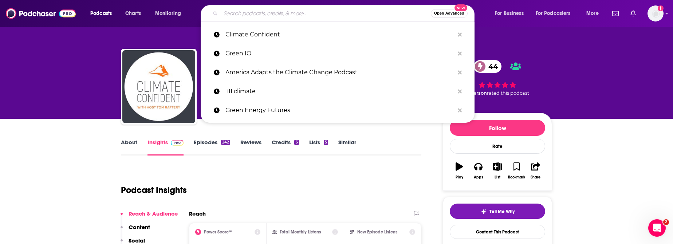
paste input "Hi TK Team, Big news out of New York: Governor Hochul and The Clean Fight just …"
type input "Hi TK Team, Big news out of New York: Governor Hochul and The Clean Fight just …"
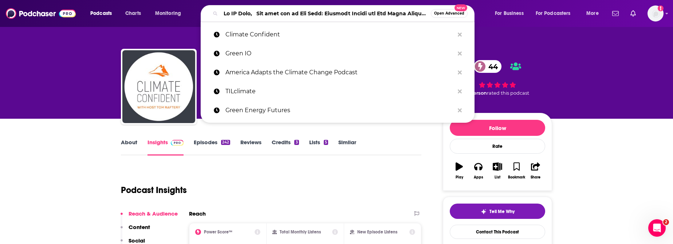
scroll to position [0, 3887]
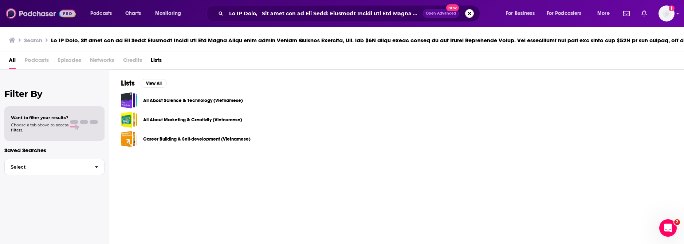
click at [22, 14] on img at bounding box center [41, 14] width 70 height 14
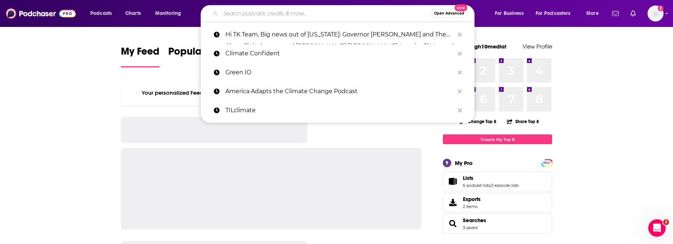
click at [236, 9] on input "Search podcasts, credits, & more..." at bounding box center [326, 14] width 210 height 12
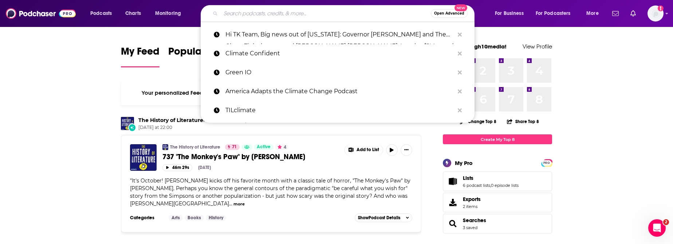
paste input "The Carbon Curve"
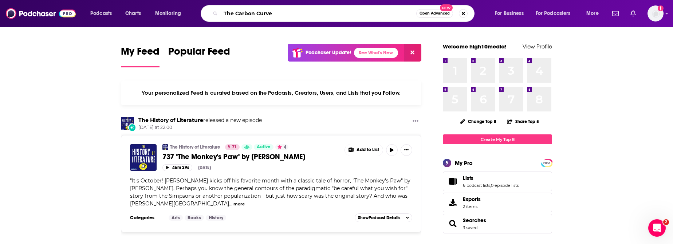
type input "The Carbon Curve"
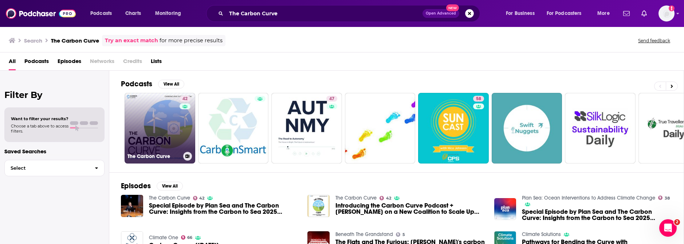
click at [155, 126] on link "42 The Carbon Curve" at bounding box center [160, 128] width 71 height 71
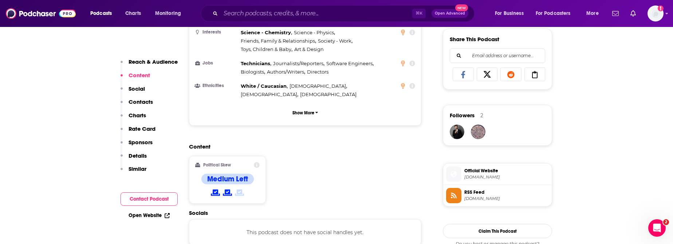
scroll to position [583, 0]
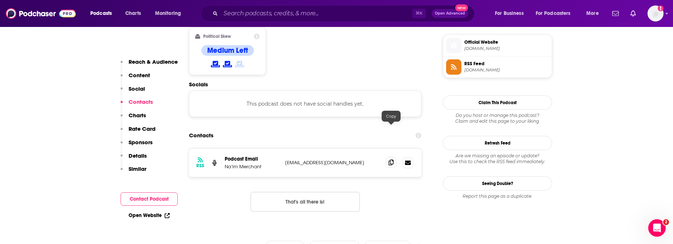
click at [393, 157] on span at bounding box center [391, 162] width 11 height 11
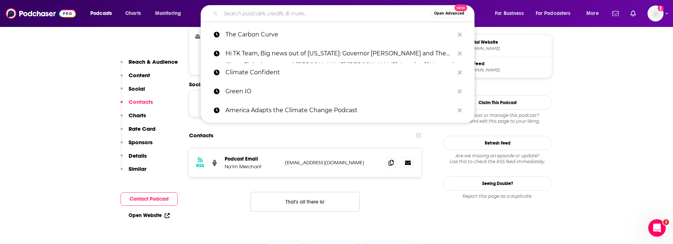
click at [256, 15] on input "Search podcasts, credits, & more..." at bounding box center [326, 14] width 210 height 12
paste input "Challenging Climate"
type input "Challenging Climate"
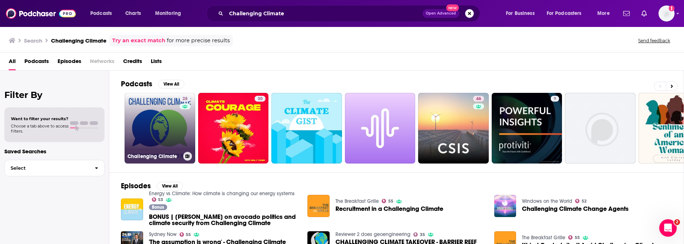
click at [158, 116] on link "28 Challenging Climate" at bounding box center [160, 128] width 71 height 71
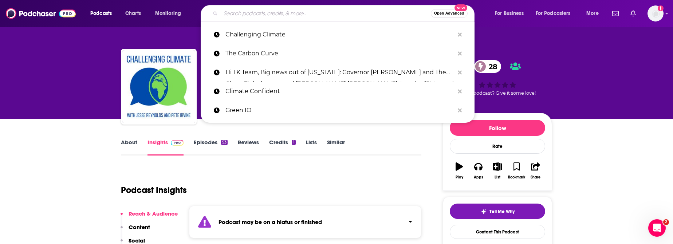
click at [252, 13] on input "Search podcasts, credits, & more..." at bounding box center [326, 14] width 210 height 12
paste input "Tad Talks Sustainability"
type input "Tad Talks Sustainability"
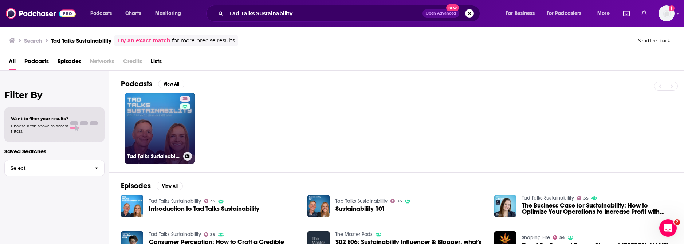
click at [145, 138] on link "35 Tad Talks Sustainability" at bounding box center [160, 128] width 71 height 71
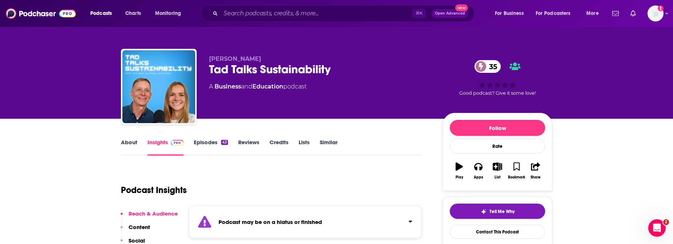
click at [74, 56] on div "Tad Radzinski Tad Talks Sustainability 35 A Business and Education podcast 35 G…" at bounding box center [336, 59] width 673 height 119
click at [316, 14] on input "Search podcasts, credits, & more..." at bounding box center [317, 14] width 192 height 12
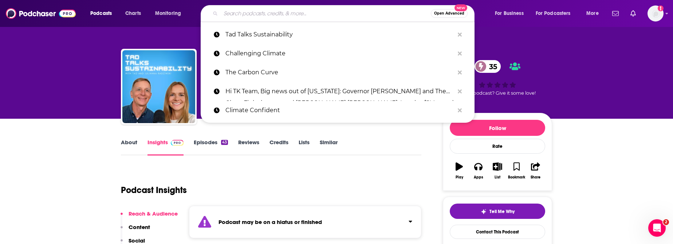
paste input "Environment and Climate News Podcast"
type input "Environment and Climate News Podcast"
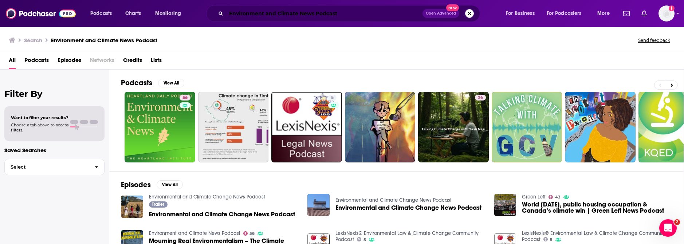
click at [333, 16] on input "Environment and Climate News Podcast" at bounding box center [324, 14] width 196 height 12
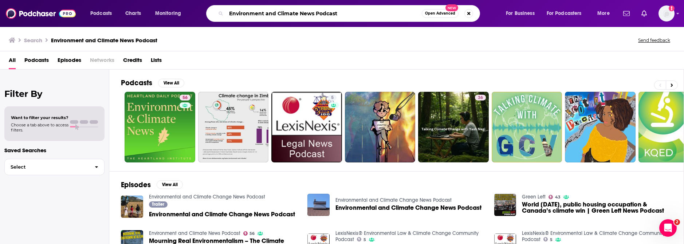
click at [333, 16] on input "Environment and Climate News Podcast" at bounding box center [324, 14] width 196 height 12
paste input "Carbon Removal Newsroom"
type input "Carbon Removal Newsroom"
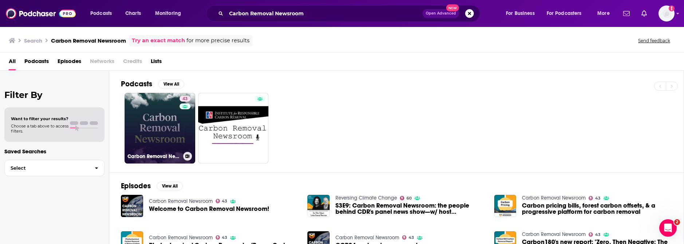
click at [163, 134] on link "43 Carbon Removal Newsroom" at bounding box center [160, 128] width 71 height 71
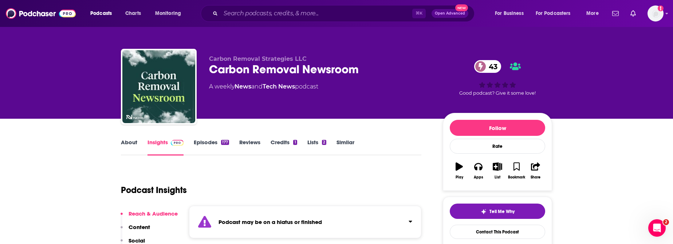
scroll to position [24, 0]
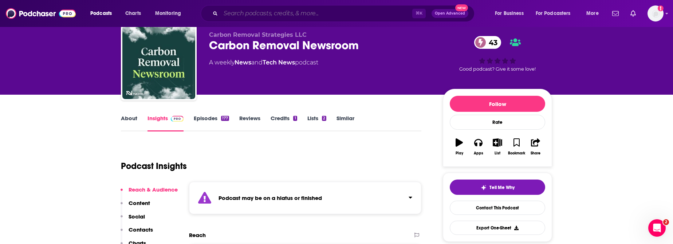
click at [275, 11] on input "Search podcasts, credits, & more..." at bounding box center [317, 14] width 192 height 12
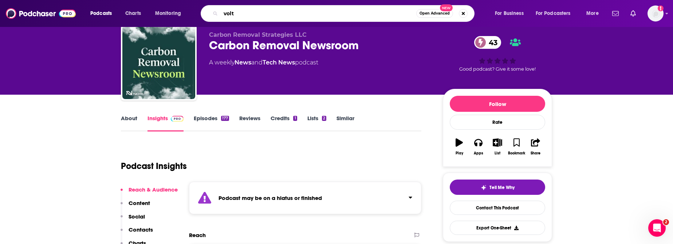
type input "volts"
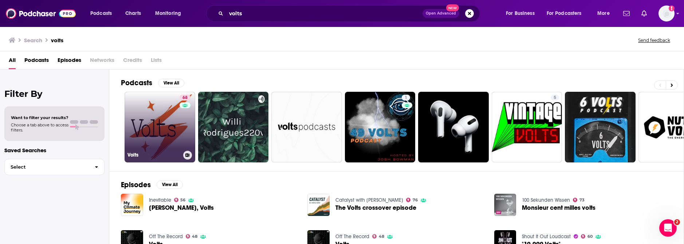
click at [149, 117] on link "68 Volts" at bounding box center [160, 127] width 71 height 71
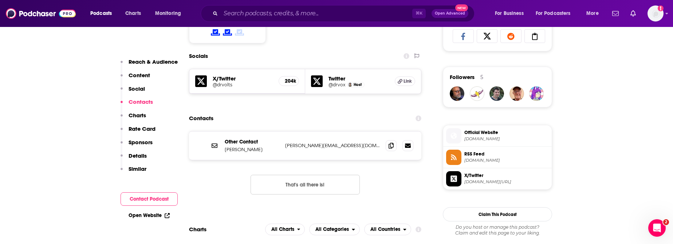
scroll to position [494, 0]
click at [390, 147] on span at bounding box center [391, 144] width 11 height 11
click at [391, 144] on icon at bounding box center [390, 145] width 5 height 6
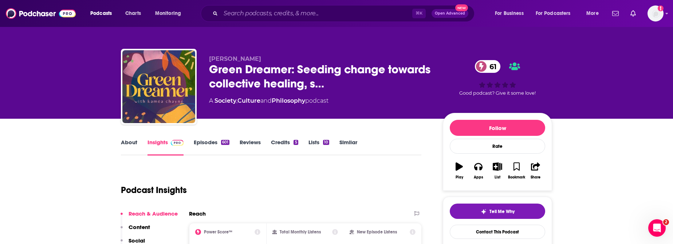
click at [128, 143] on link "About" at bounding box center [129, 147] width 16 height 17
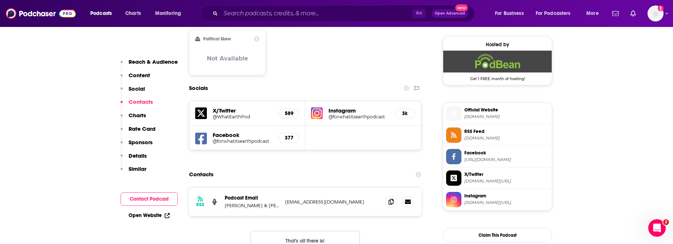
scroll to position [582, 0]
click at [389, 198] on icon at bounding box center [390, 201] width 5 height 6
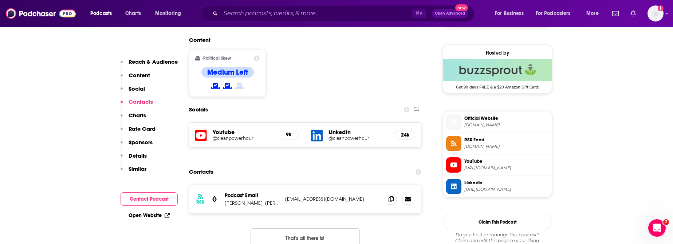
scroll to position [574, 0]
click at [394, 193] on span at bounding box center [391, 198] width 11 height 11
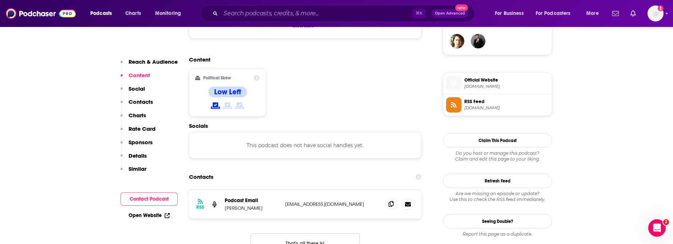
scroll to position [546, 0]
click at [391, 200] on icon at bounding box center [390, 203] width 5 height 6
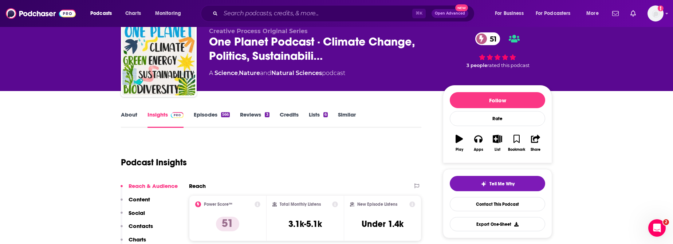
scroll to position [0, 0]
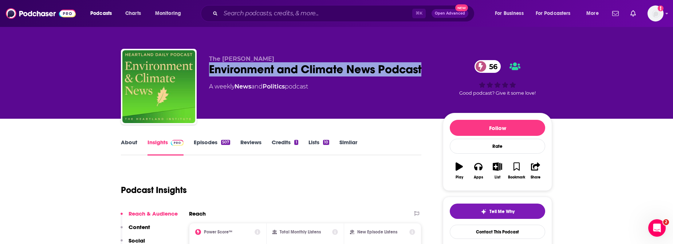
drag, startPoint x: 429, startPoint y: 70, endPoint x: 203, endPoint y: 74, distance: 226.1
click at [203, 74] on div "The Heartland Institute Environment and Climate News Podcast 56 A weekly News a…" at bounding box center [336, 88] width 431 height 79
copy h2 "Environment and Climate News Podcast"
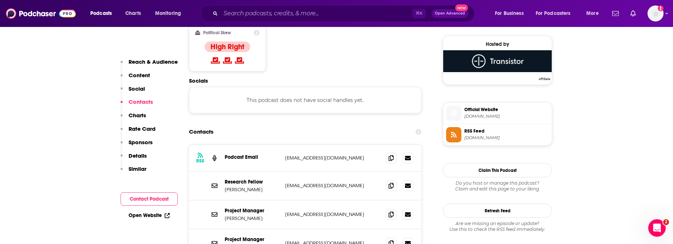
scroll to position [593, 0]
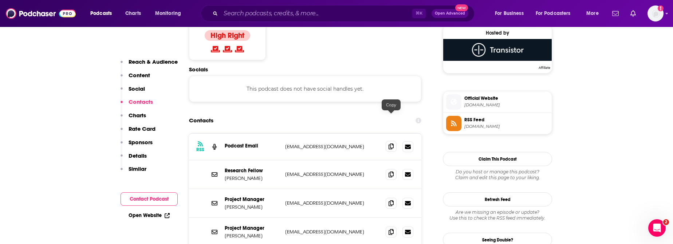
click at [390, 143] on icon at bounding box center [390, 146] width 5 height 6
click at [394, 169] on span at bounding box center [391, 174] width 11 height 11
click at [392, 200] on icon at bounding box center [390, 203] width 5 height 6
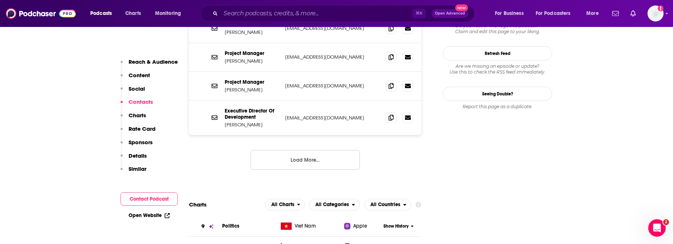
scroll to position [742, 0]
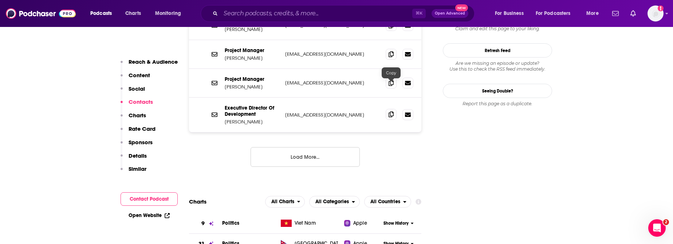
click at [393, 111] on icon at bounding box center [390, 114] width 5 height 6
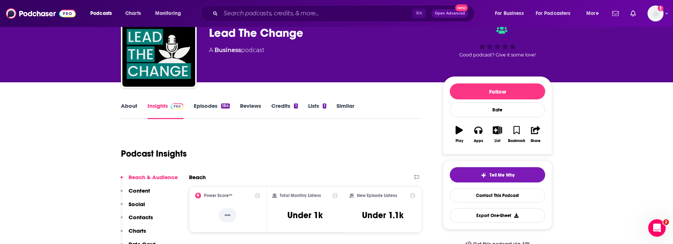
scroll to position [112, 0]
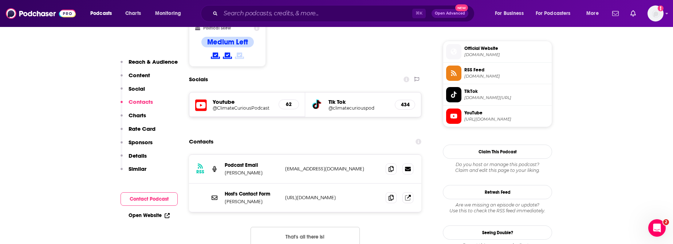
scroll to position [645, 0]
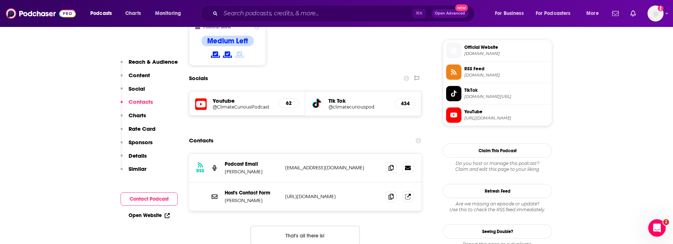
click at [319, 193] on p "[URL][DOMAIN_NAME]" at bounding box center [332, 196] width 95 height 6
click at [332, 193] on p "[URL][DOMAIN_NAME]" at bounding box center [332, 196] width 95 height 6
click at [406, 194] on icon at bounding box center [407, 196] width 5 height 5
